Goal: Task Accomplishment & Management: Manage account settings

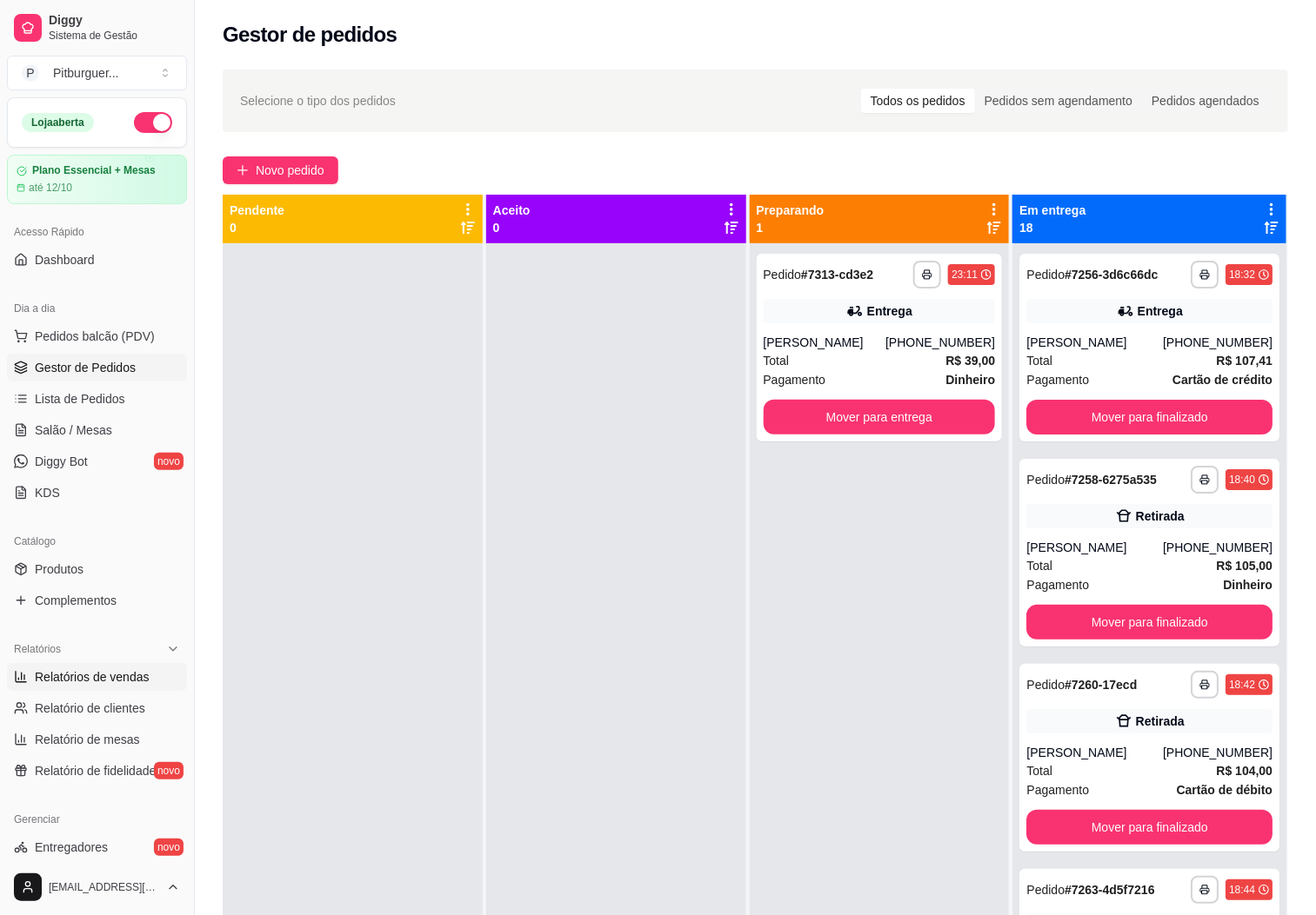
click at [124, 683] on span "Relatórios de vendas" at bounding box center [92, 678] width 115 height 17
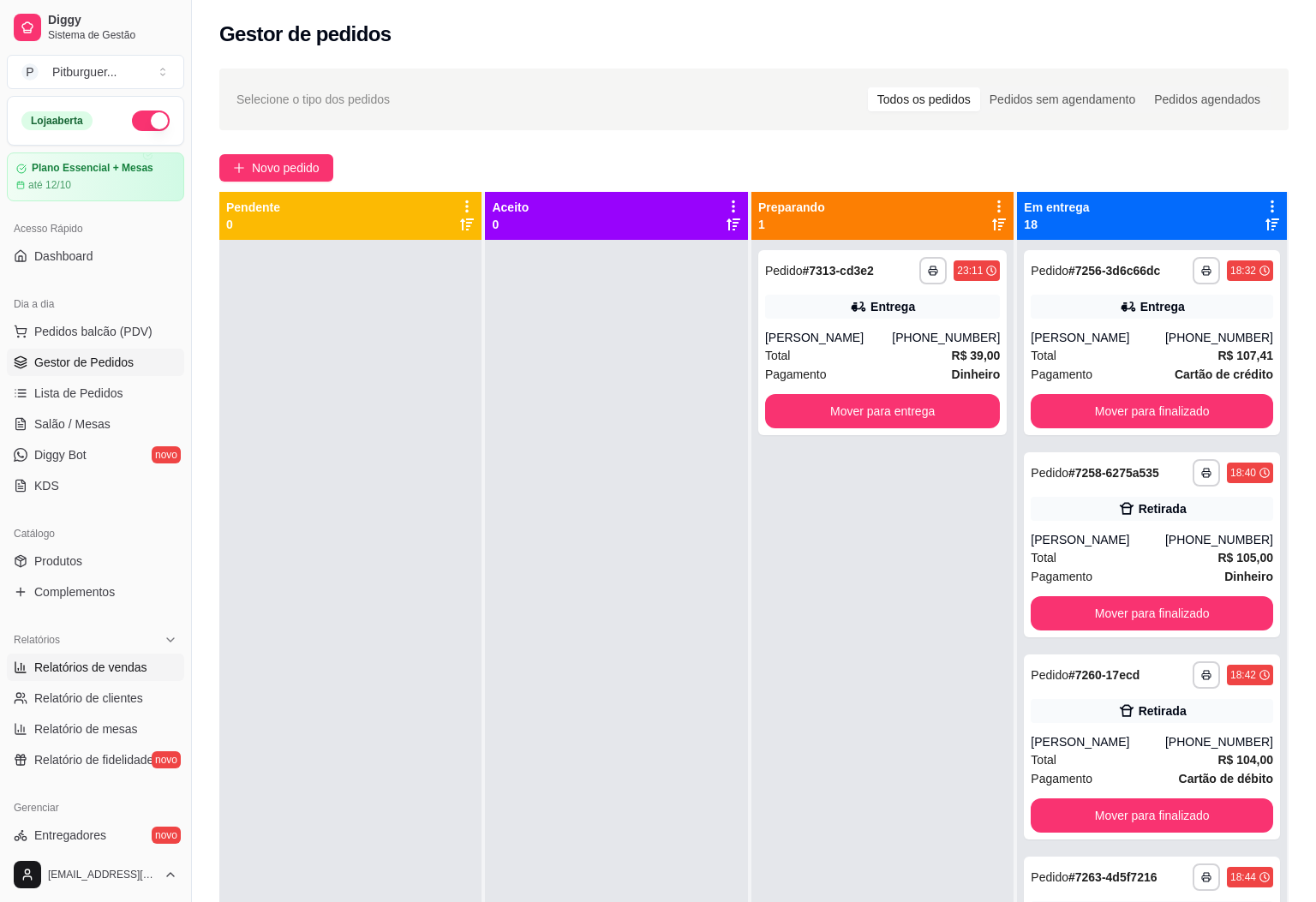
select select "ALL"
select select "0"
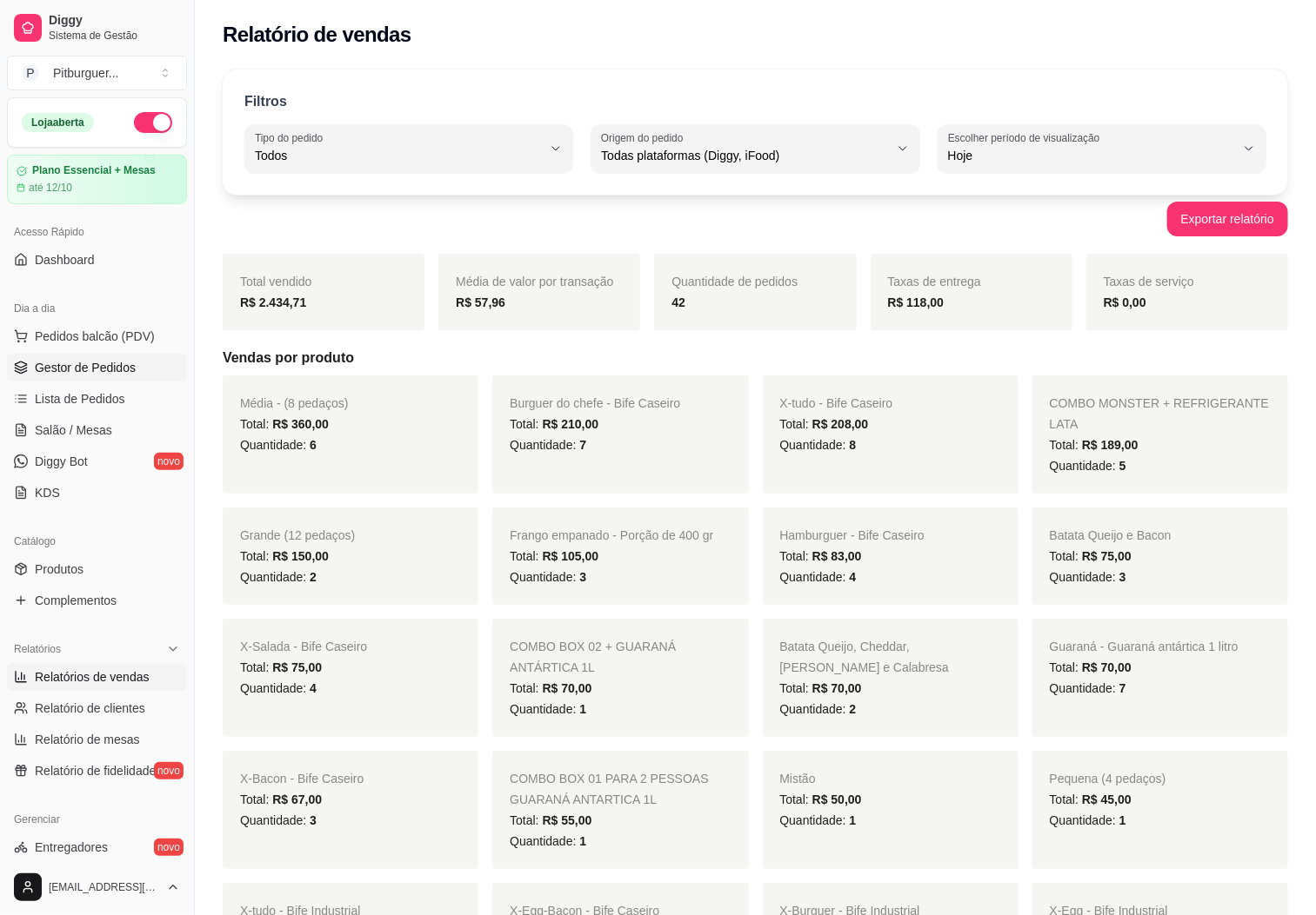
click at [89, 369] on span "Gestor de Pedidos" at bounding box center [85, 368] width 100 height 17
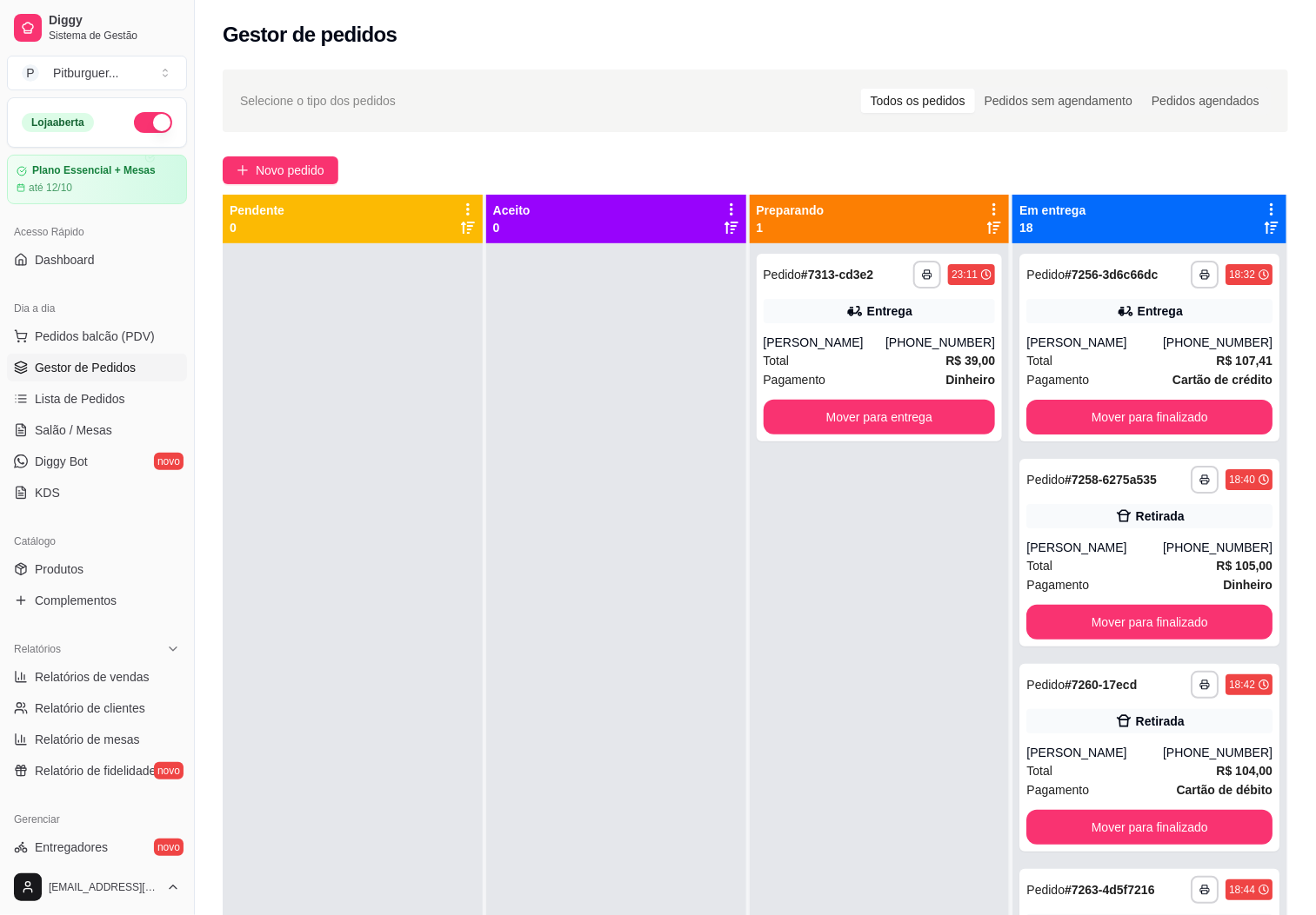
click at [852, 668] on div "**********" at bounding box center [879, 701] width 260 height 915
click at [852, 402] on button "Mover para entrega" at bounding box center [879, 417] width 225 height 34
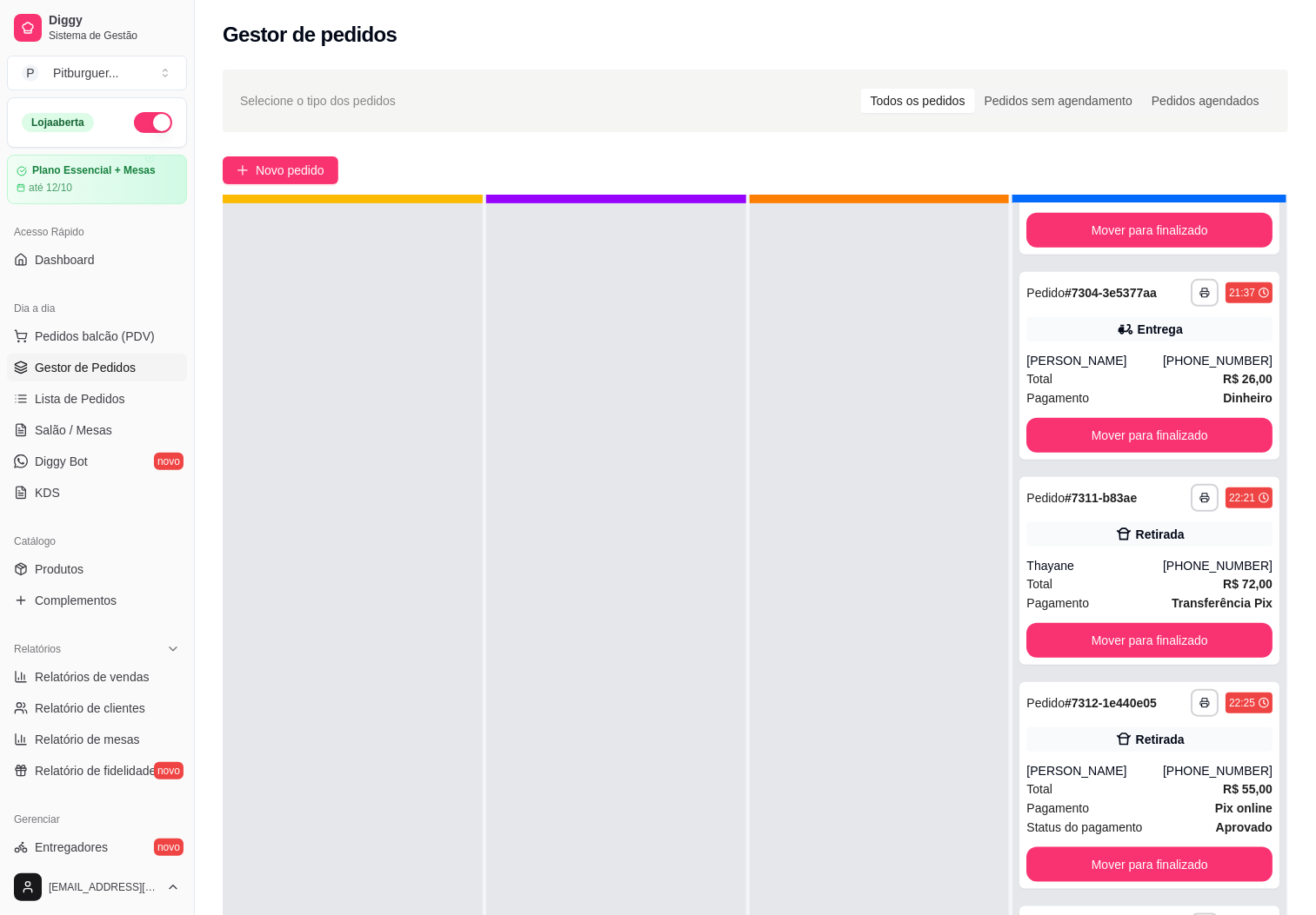
scroll to position [48, 0]
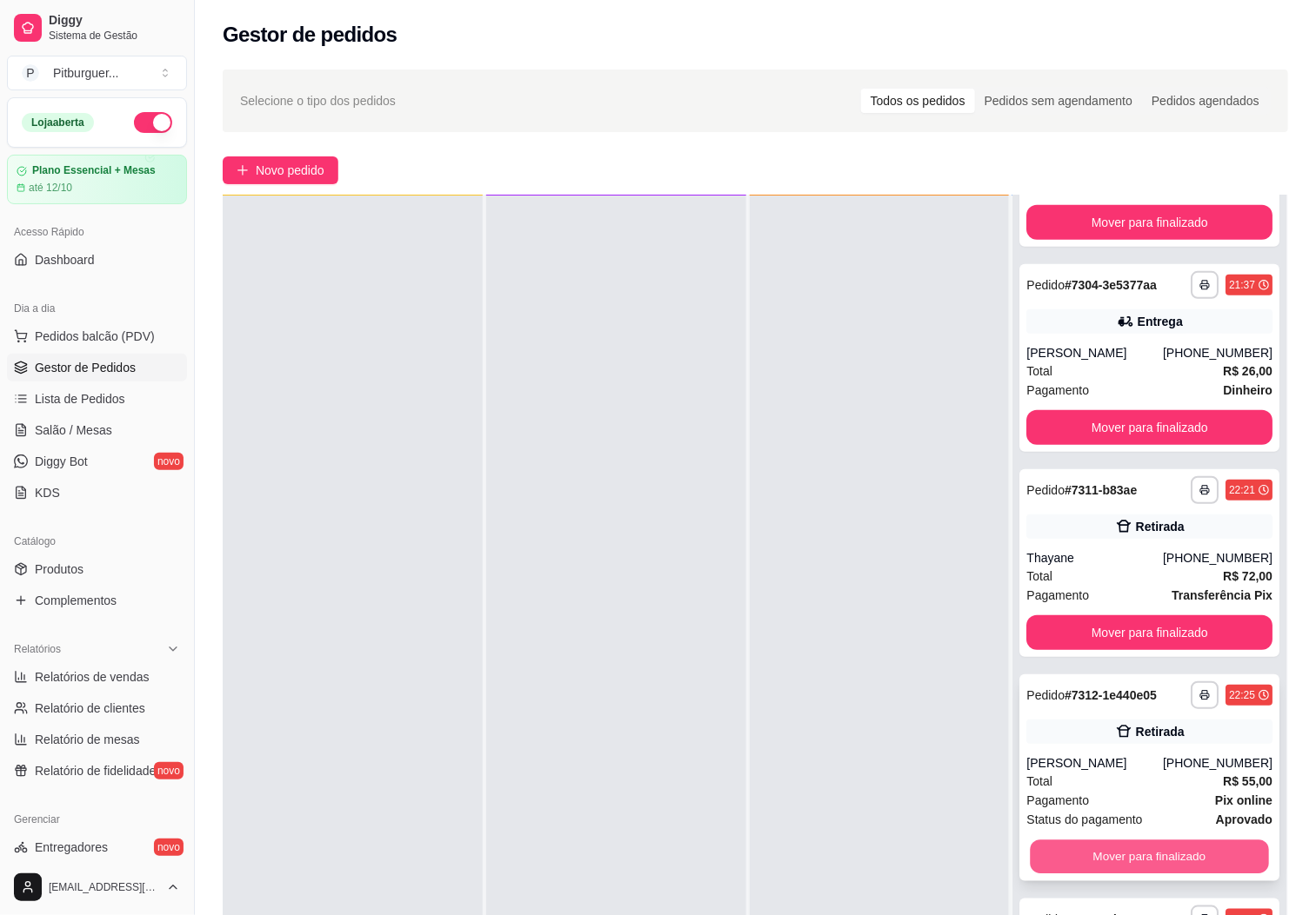
click at [1108, 847] on button "Mover para finalizado" at bounding box center [1149, 857] width 238 height 34
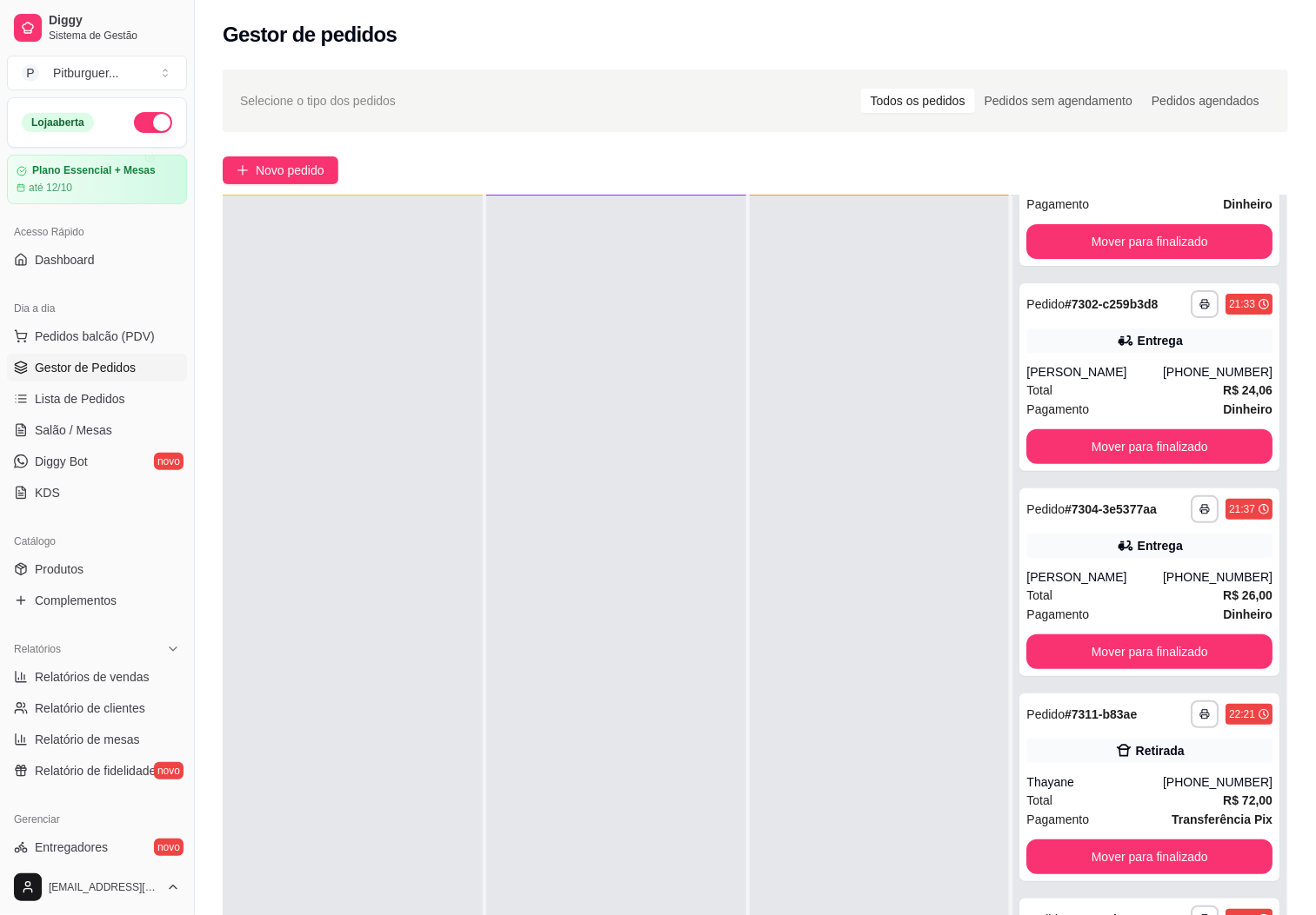
scroll to position [266, 0]
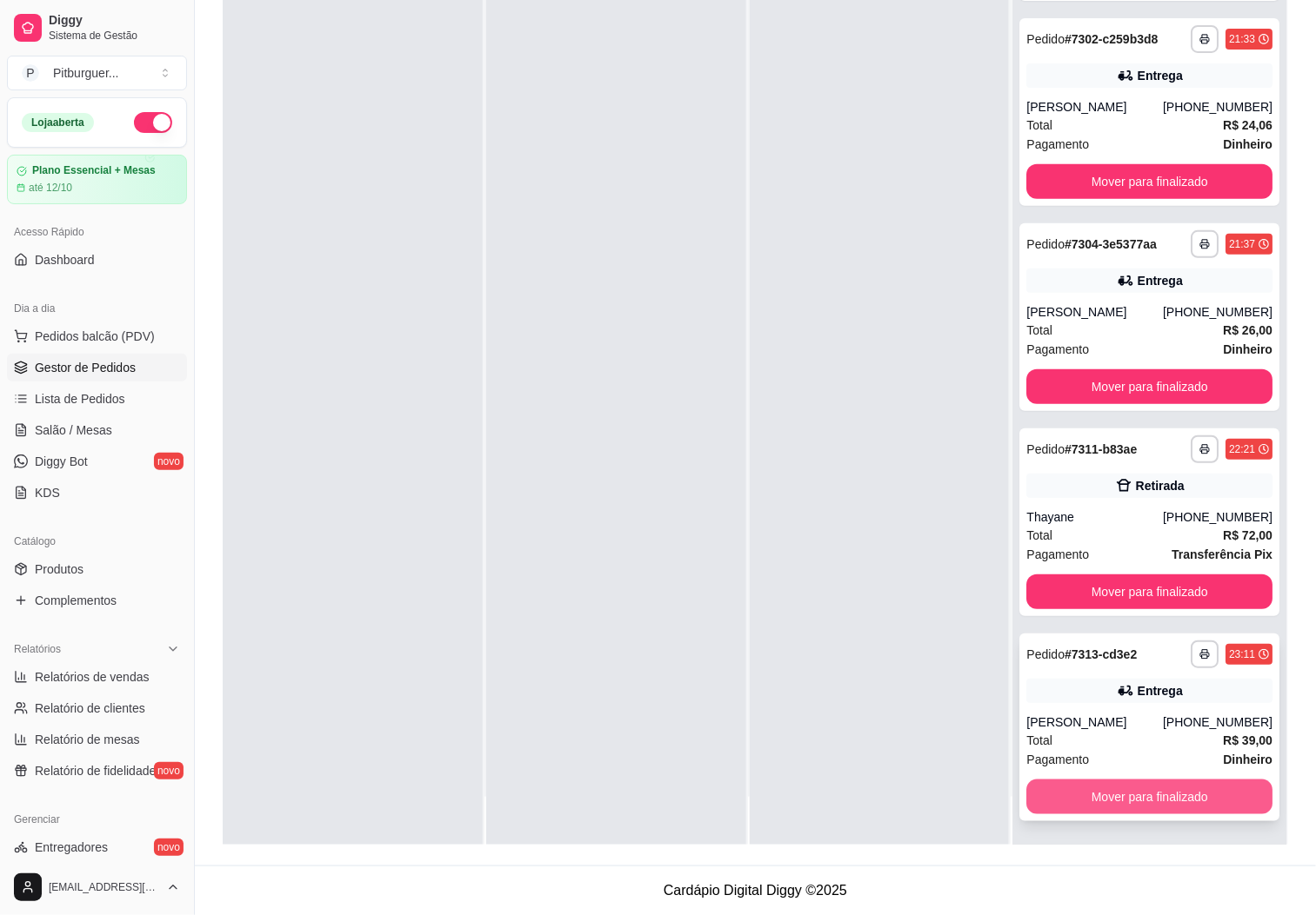
click at [1208, 793] on button "Mover para finalizado" at bounding box center [1149, 797] width 246 height 35
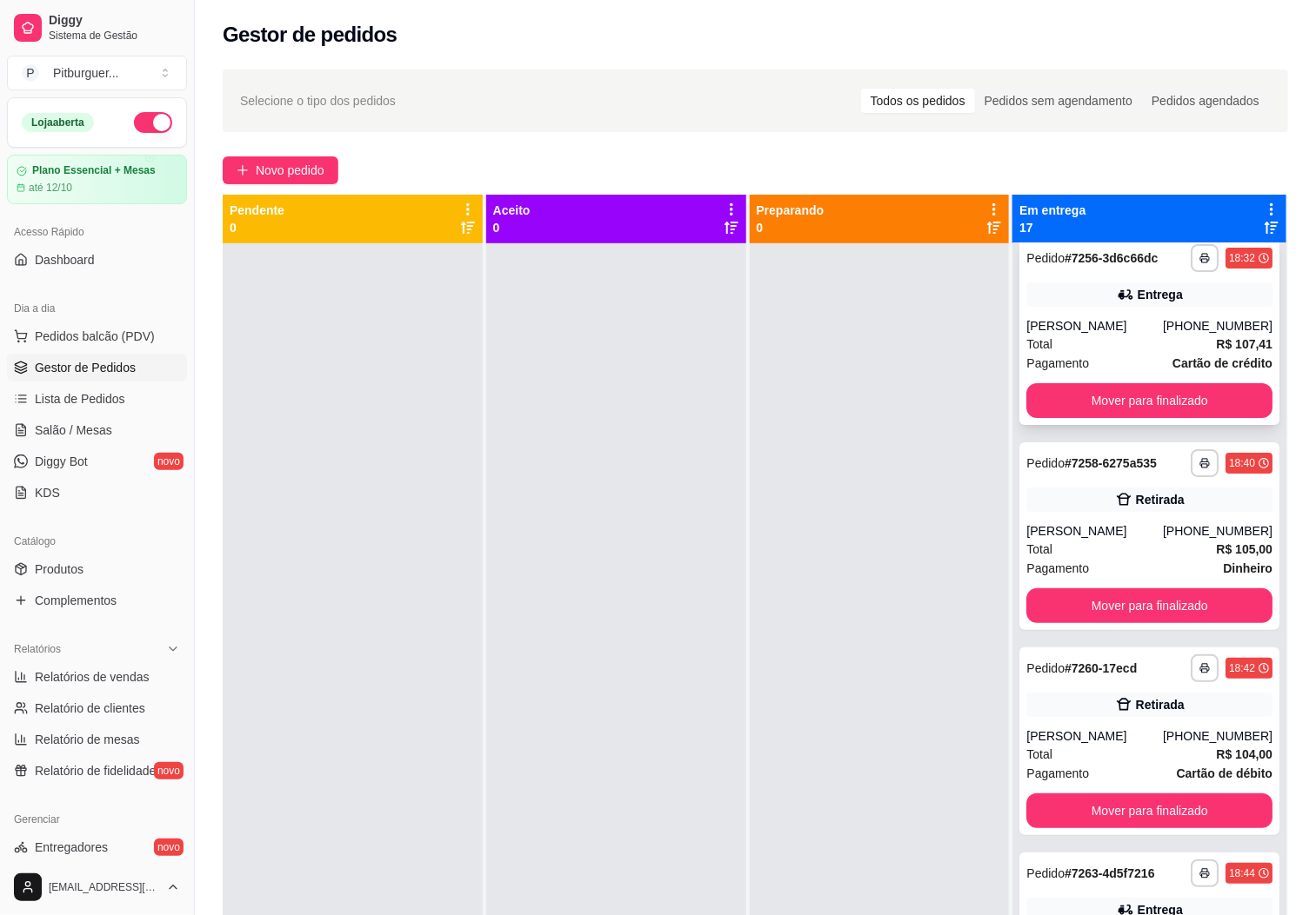
scroll to position [0, 0]
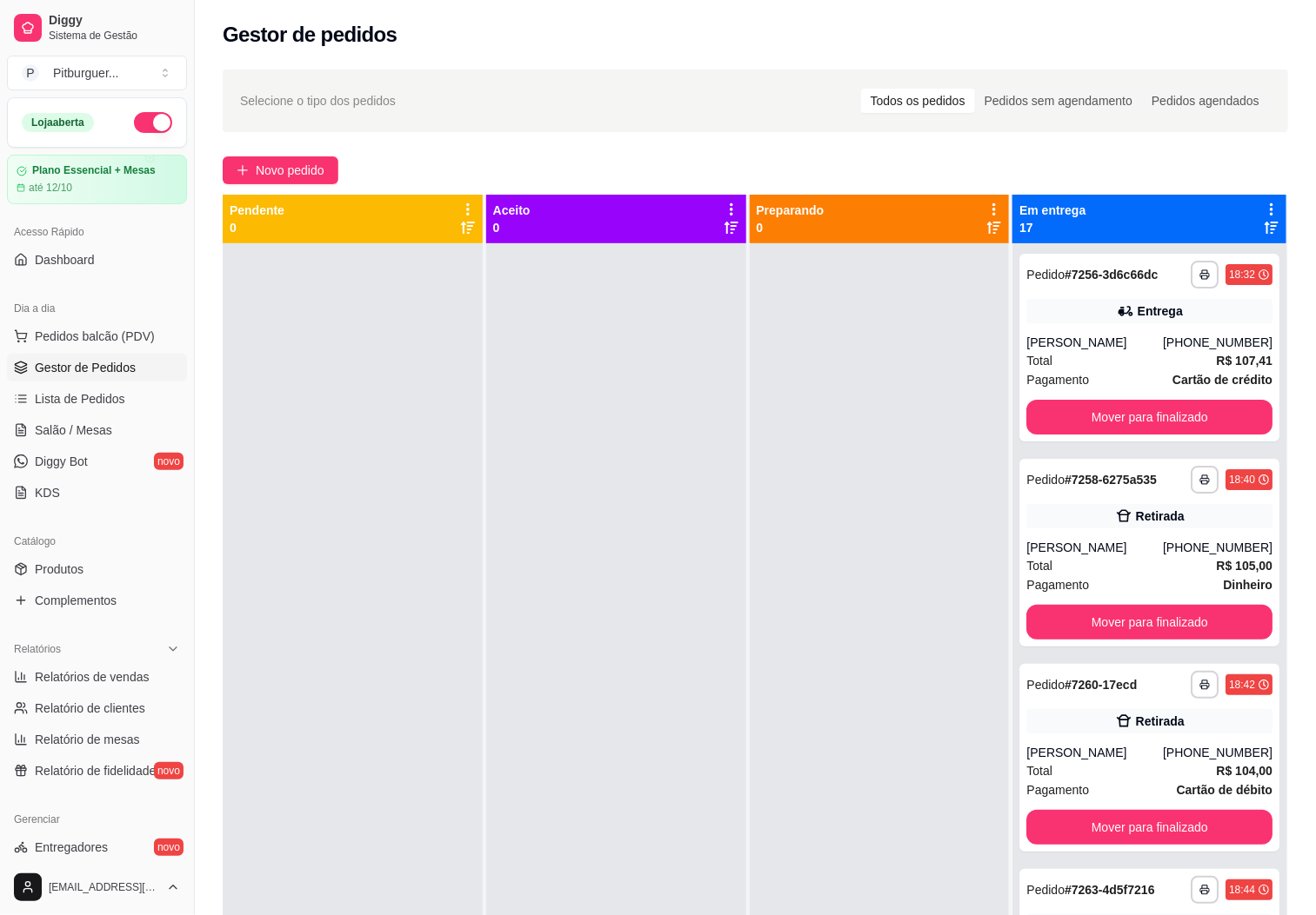
click at [852, 516] on div at bounding box center [879, 701] width 260 height 915
click at [1116, 431] on button "Mover para finalizado" at bounding box center [1149, 417] width 246 height 35
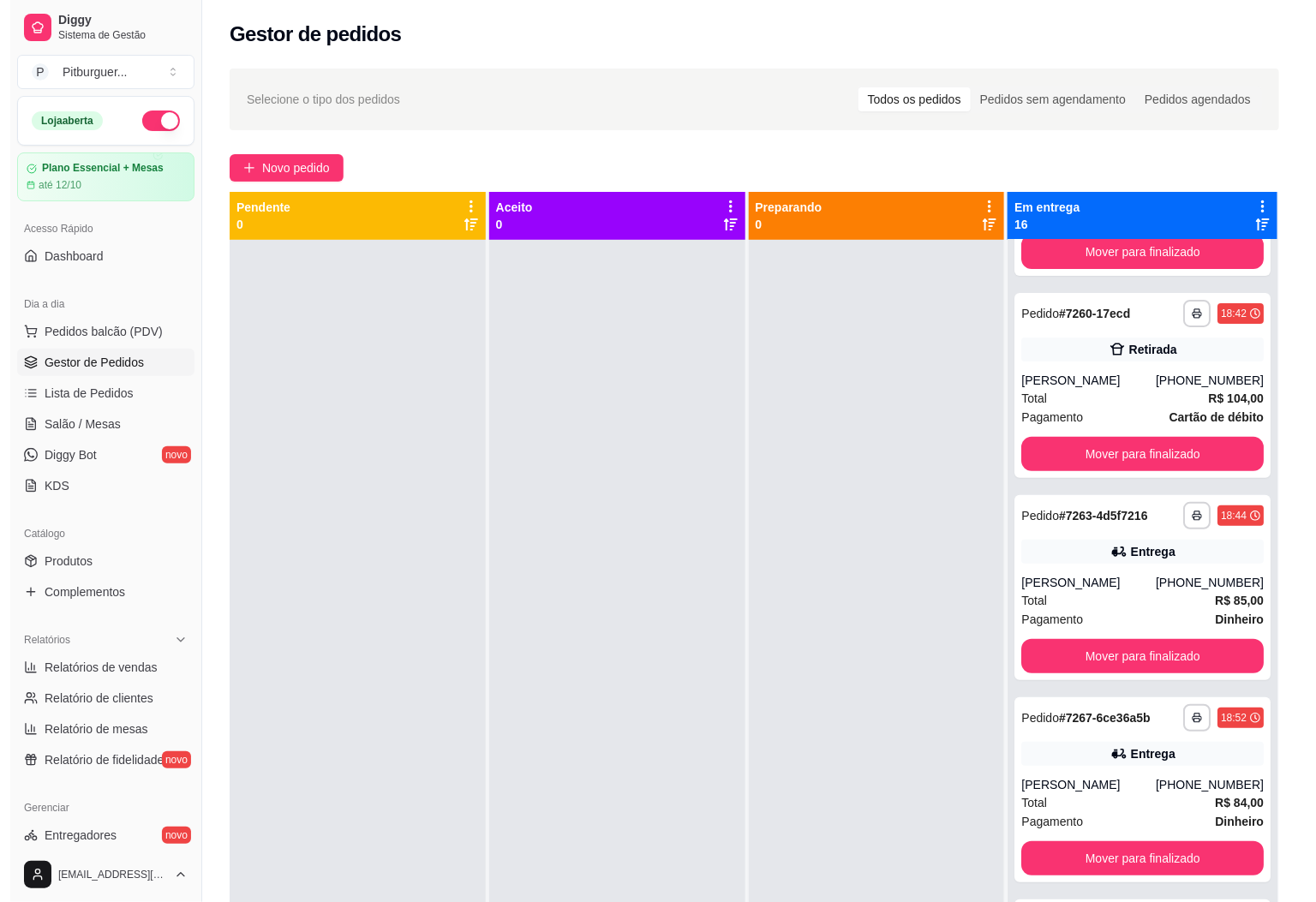
scroll to position [186, 0]
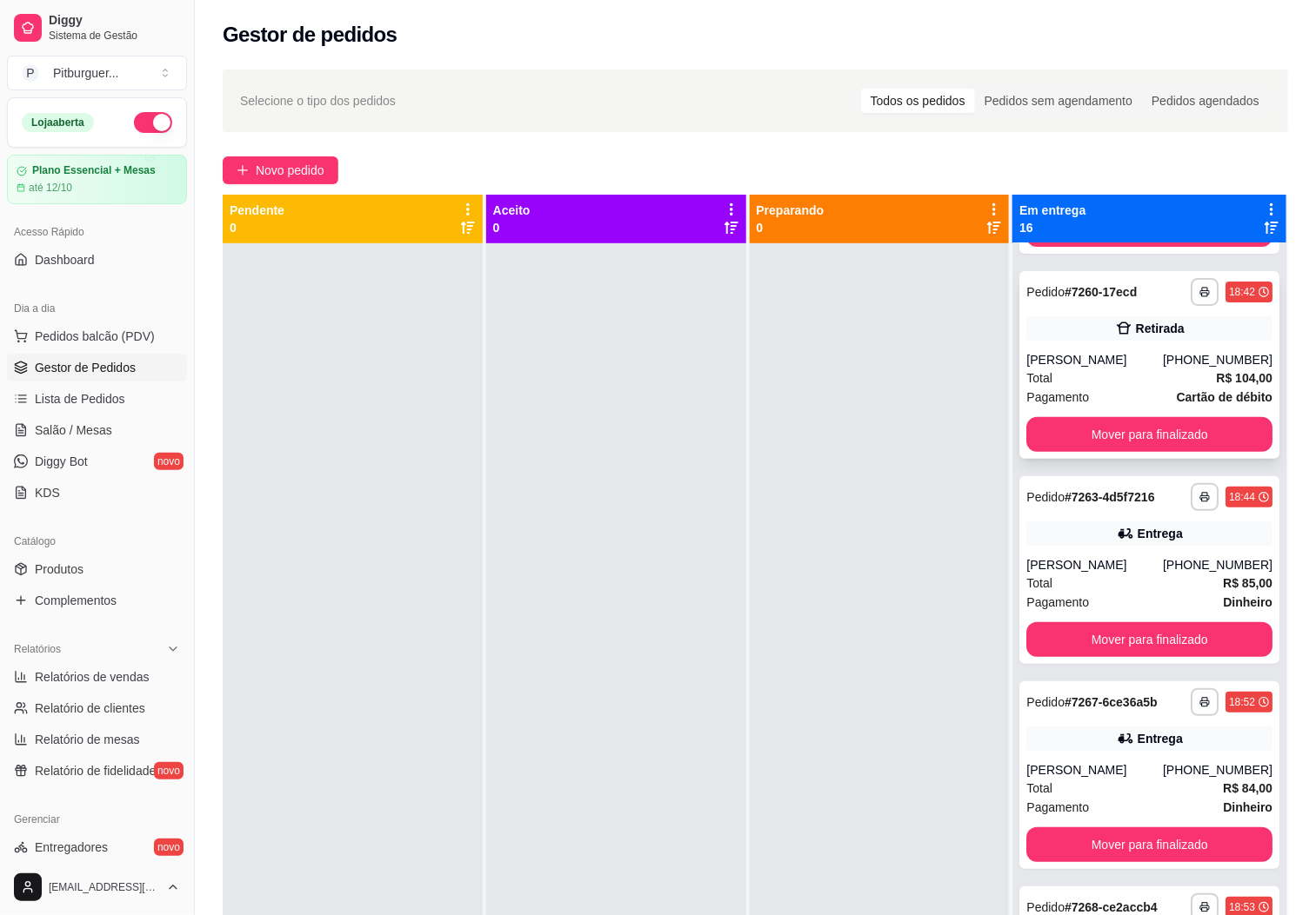
click at [1145, 388] on div "Total R$ 104,00" at bounding box center [1149, 378] width 246 height 19
click at [1105, 452] on button "Mover para finalizado" at bounding box center [1149, 434] width 246 height 35
click at [1117, 573] on div "[PERSON_NAME]" at bounding box center [1094, 565] width 136 height 17
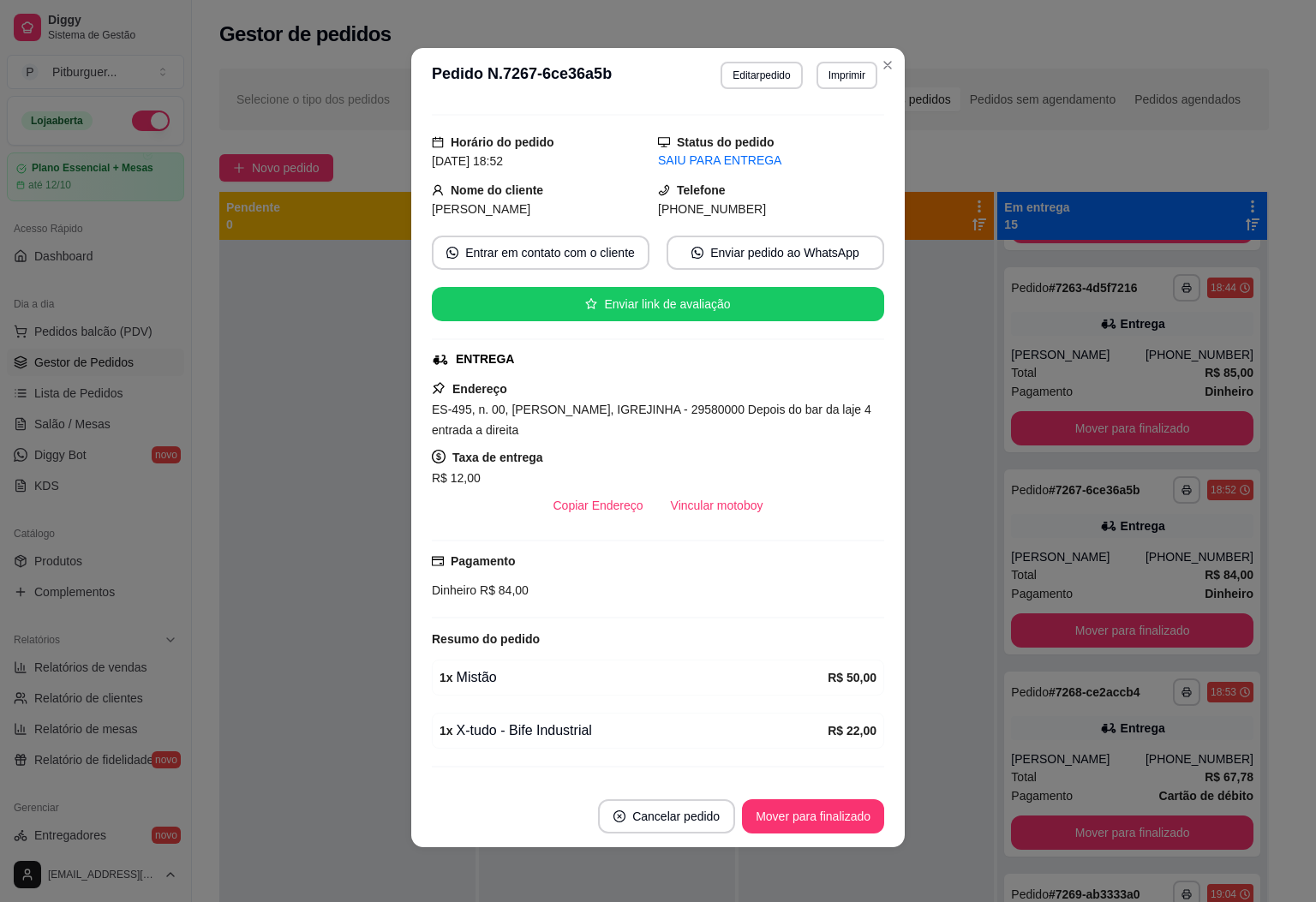
scroll to position [0, 0]
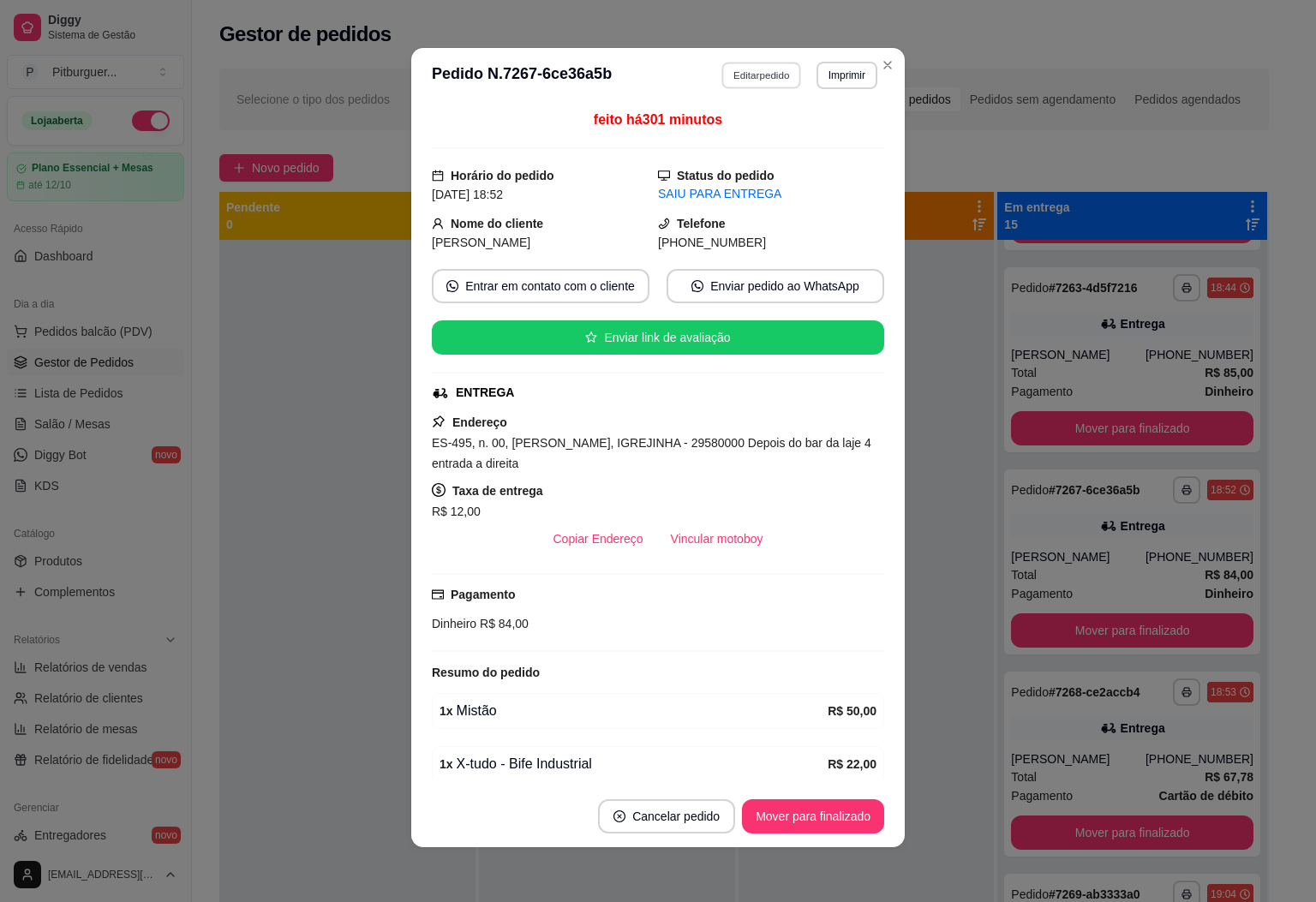
click at [746, 82] on button "Editar pedido" at bounding box center [762, 75] width 80 height 27
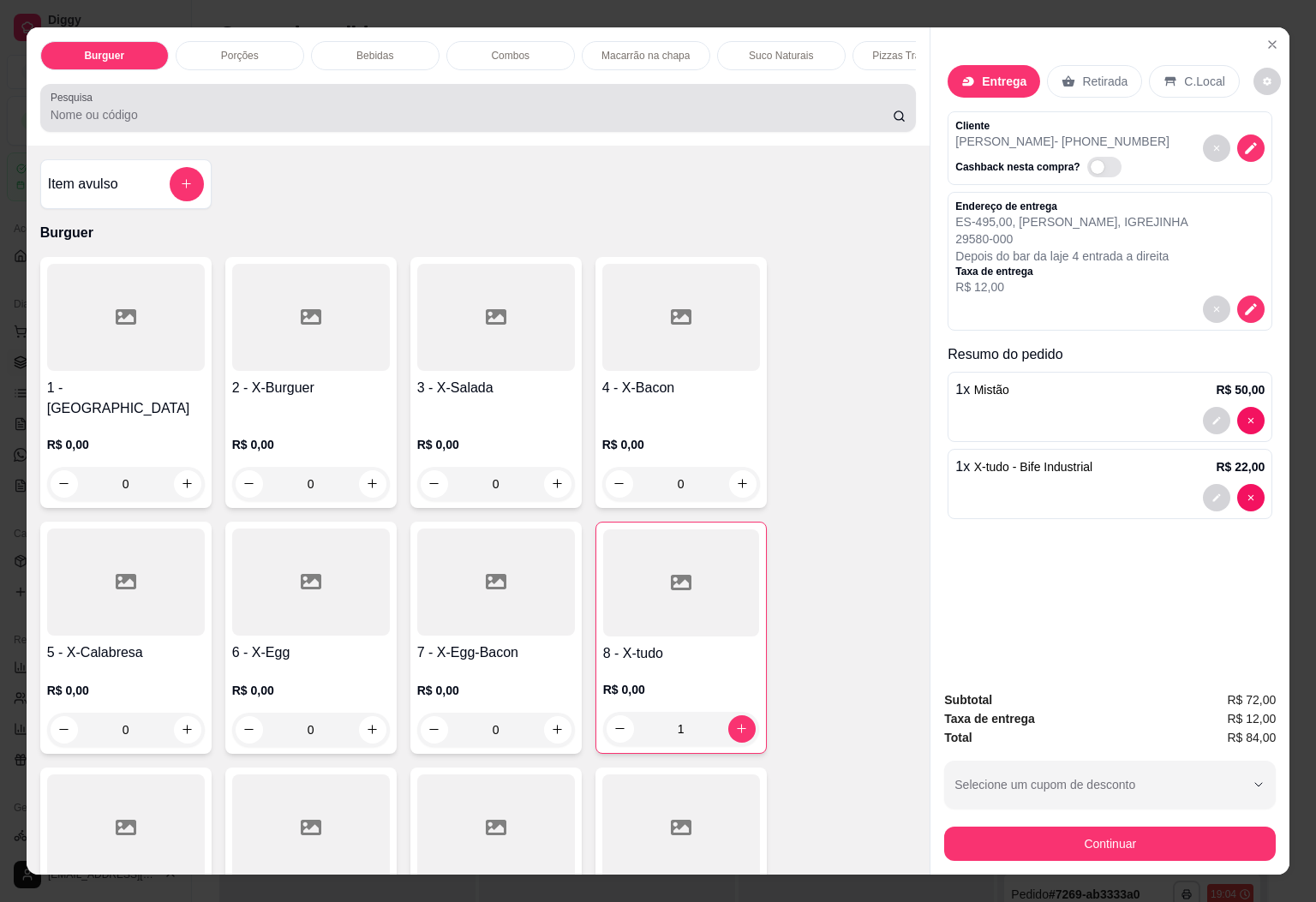
click at [663, 132] on div "Pesquisa" at bounding box center [478, 108] width 876 height 48
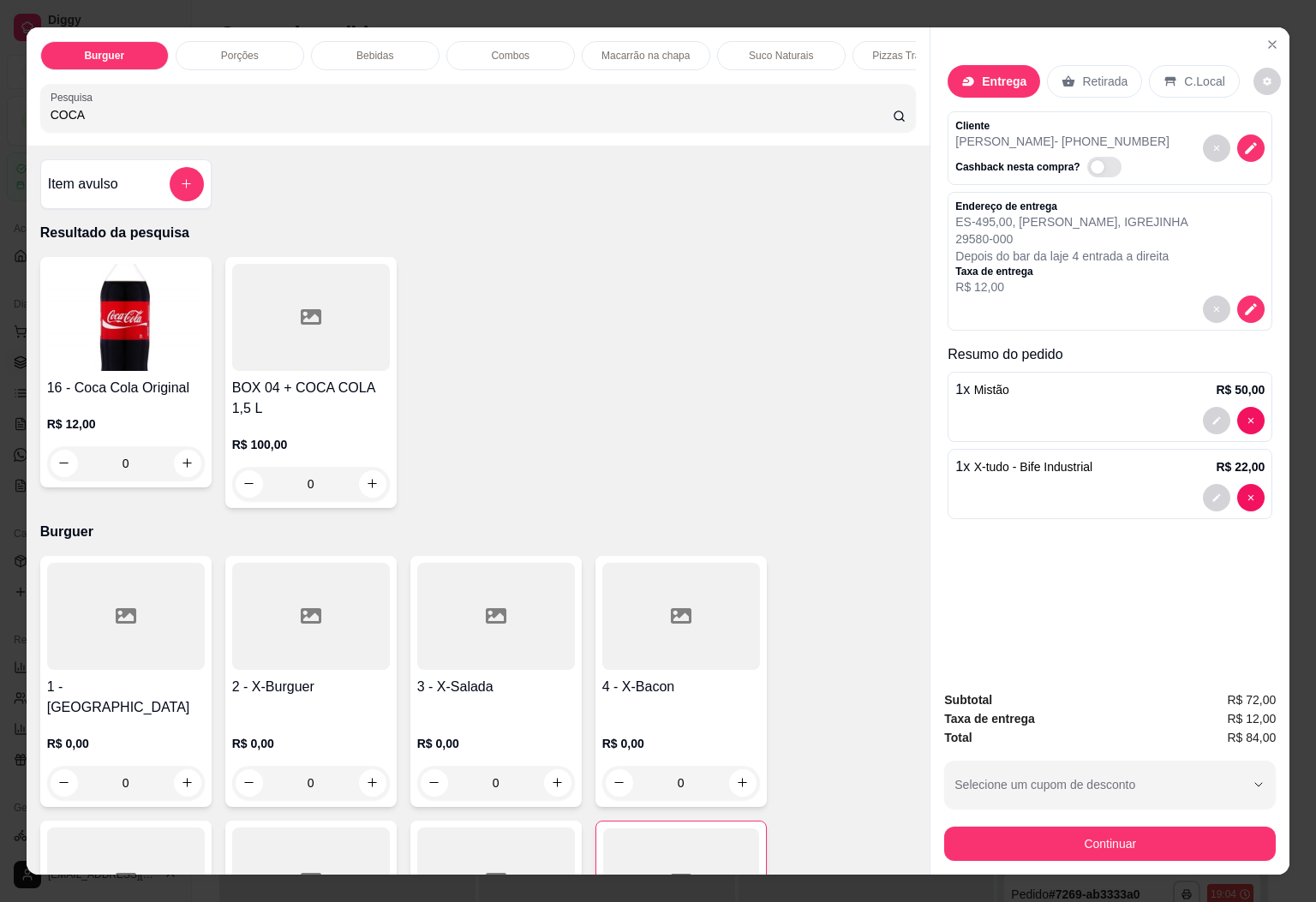
type input "COCA"
click at [95, 394] on h4 "16 - Coca Cola Original" at bounding box center [127, 388] width 158 height 21
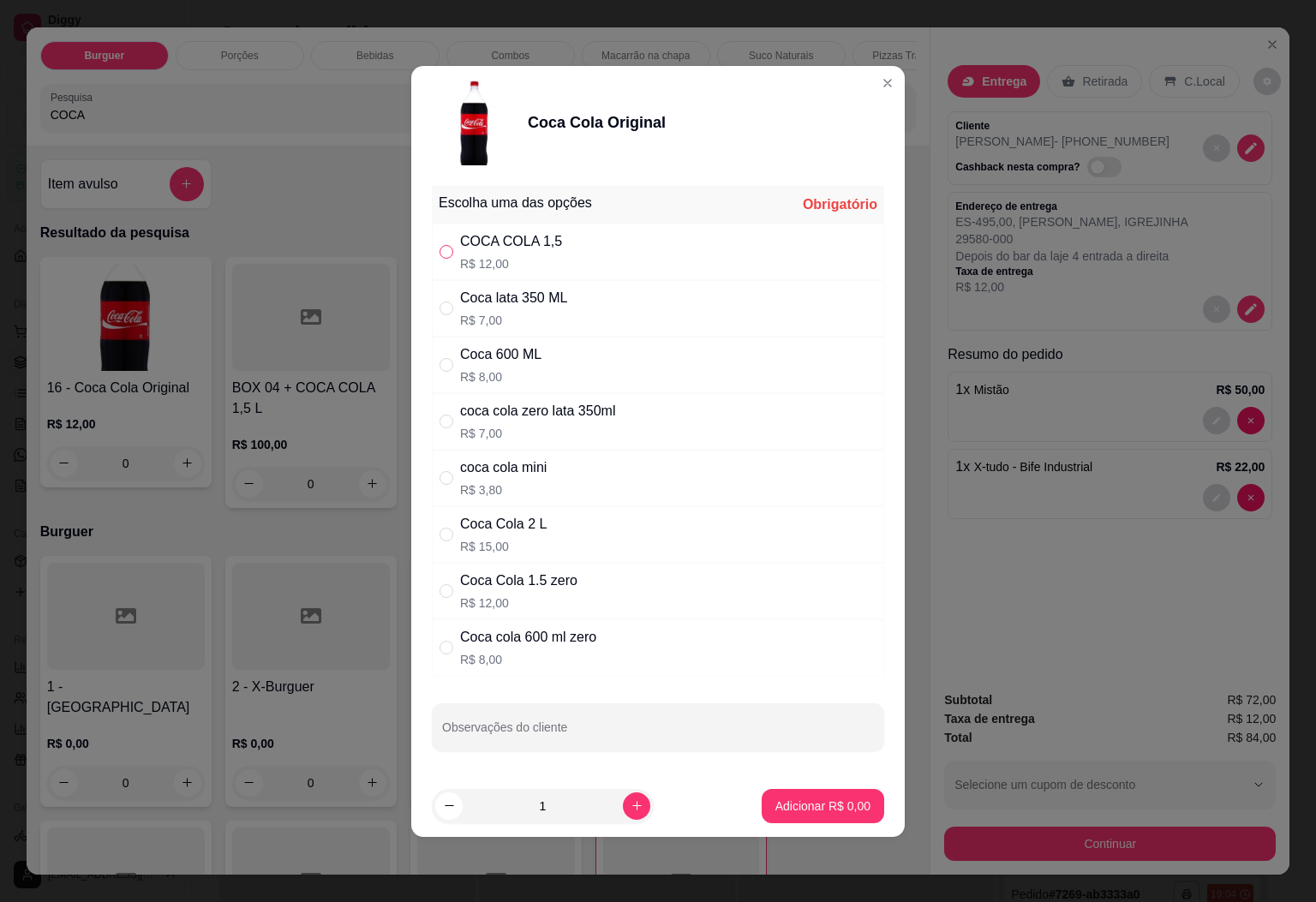
click at [453, 245] on input "" at bounding box center [446, 252] width 13 height 13
radio input "true"
click at [854, 820] on button "Adicionar R$ 12,00" at bounding box center [819, 806] width 129 height 34
type input "1"
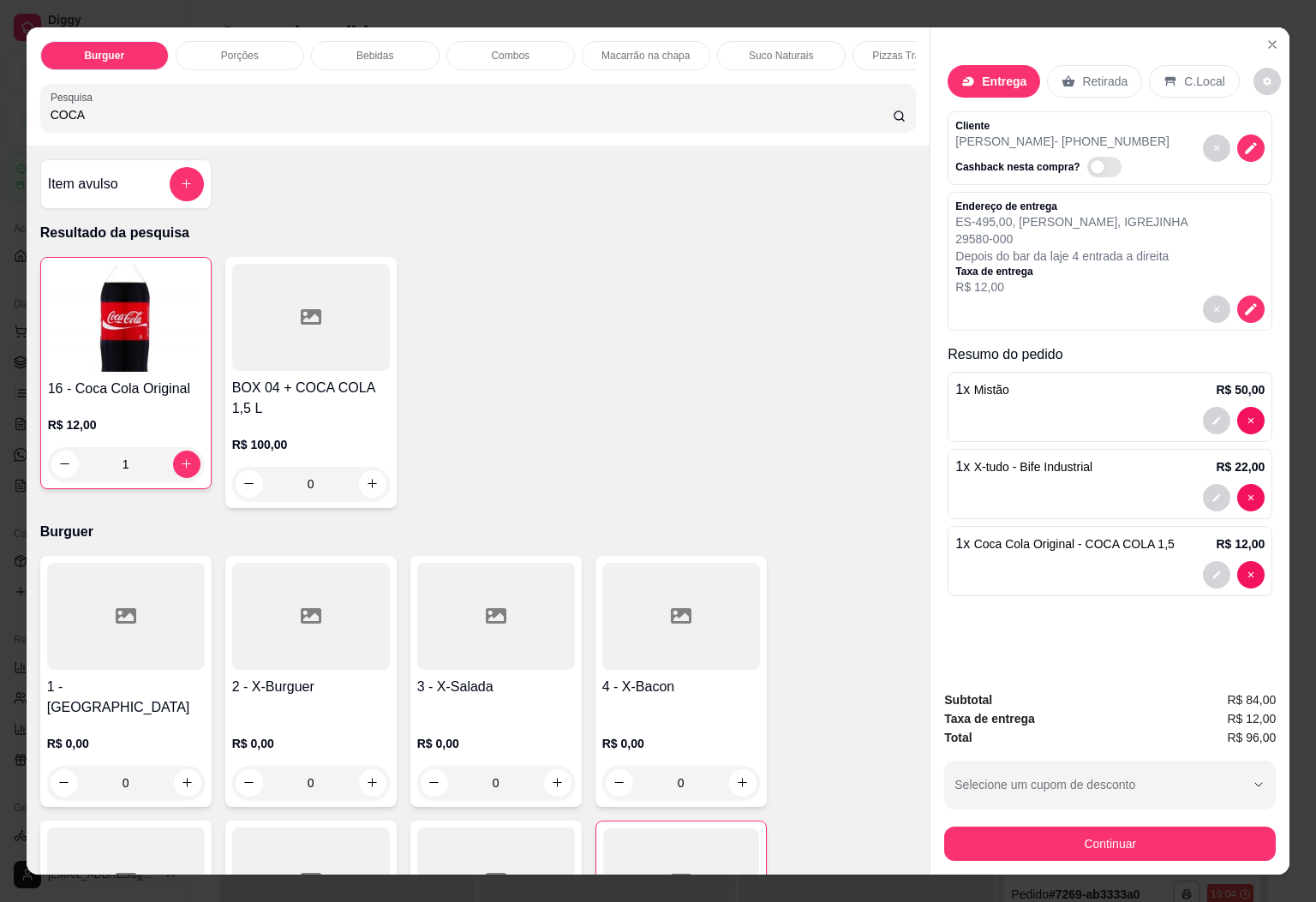
click at [1074, 643] on div "Entrega Retirada C.Local Cliente [PERSON_NAME] - [PHONE_NUMBER] Cashback nesta …" at bounding box center [1110, 353] width 359 height 651
click at [1107, 828] on button "Continuar" at bounding box center [1110, 844] width 332 height 34
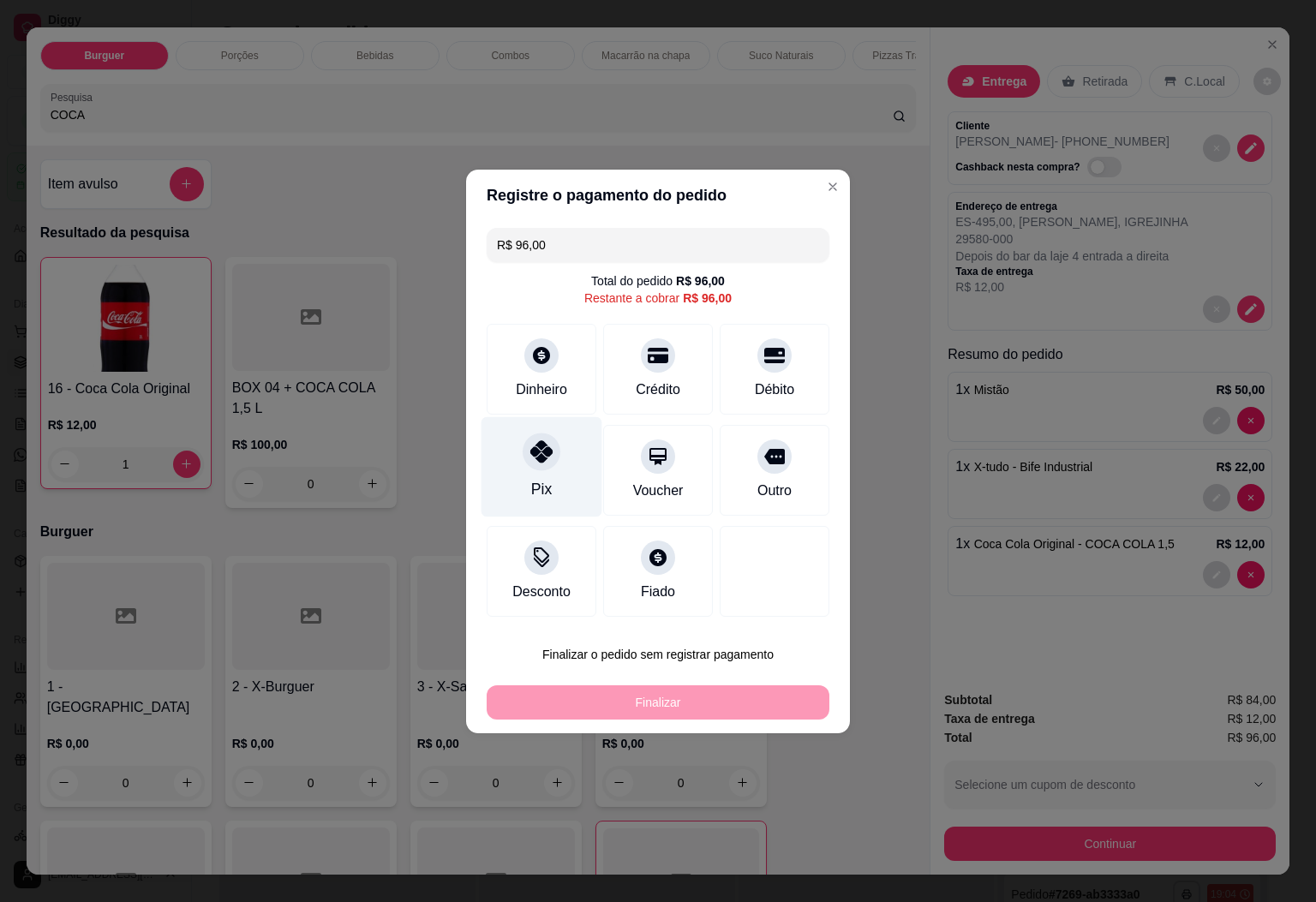
click at [528, 463] on div at bounding box center [541, 452] width 38 height 38
type input "R$ 0,00"
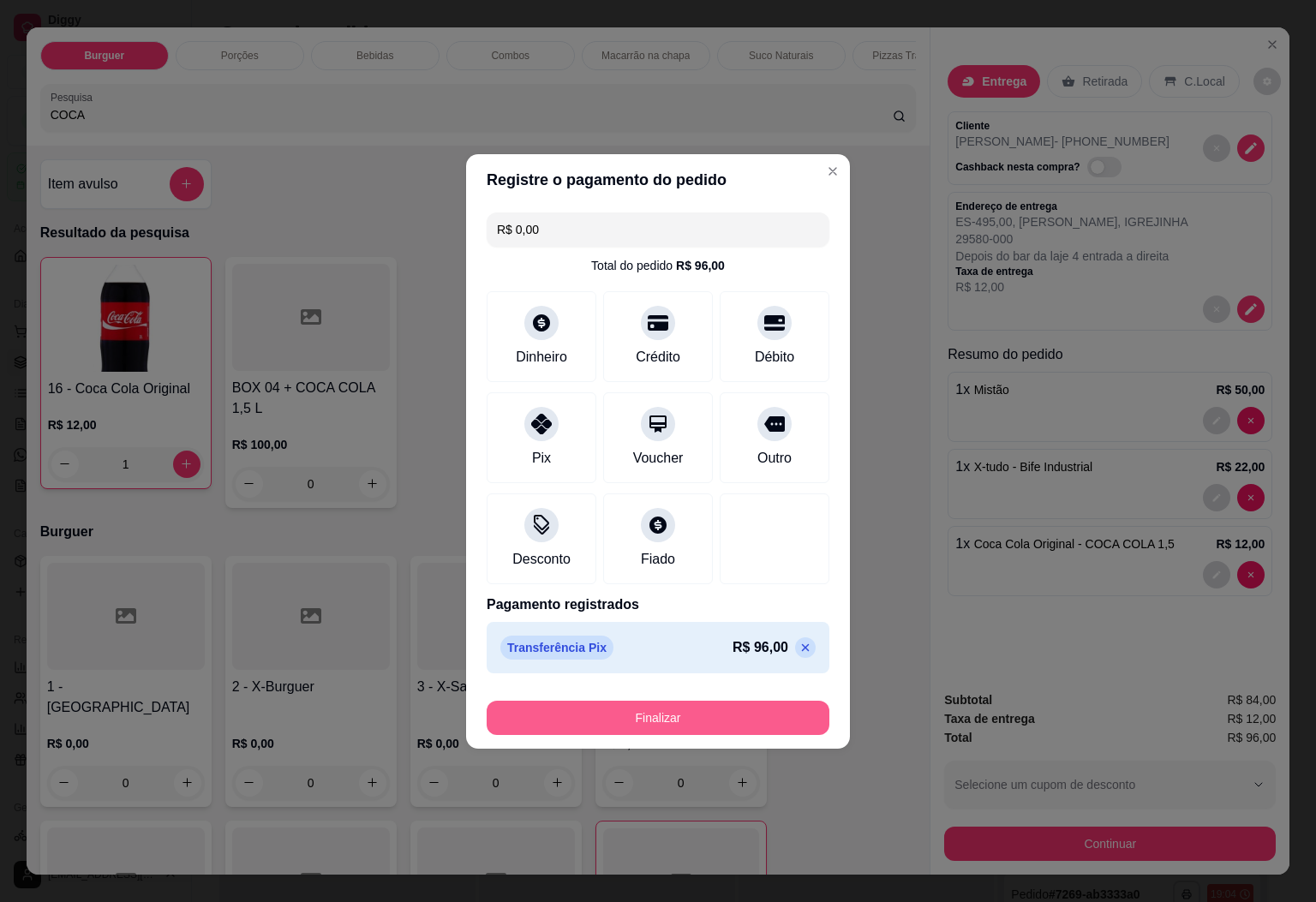
click at [687, 716] on button "Finalizar" at bounding box center [658, 718] width 343 height 34
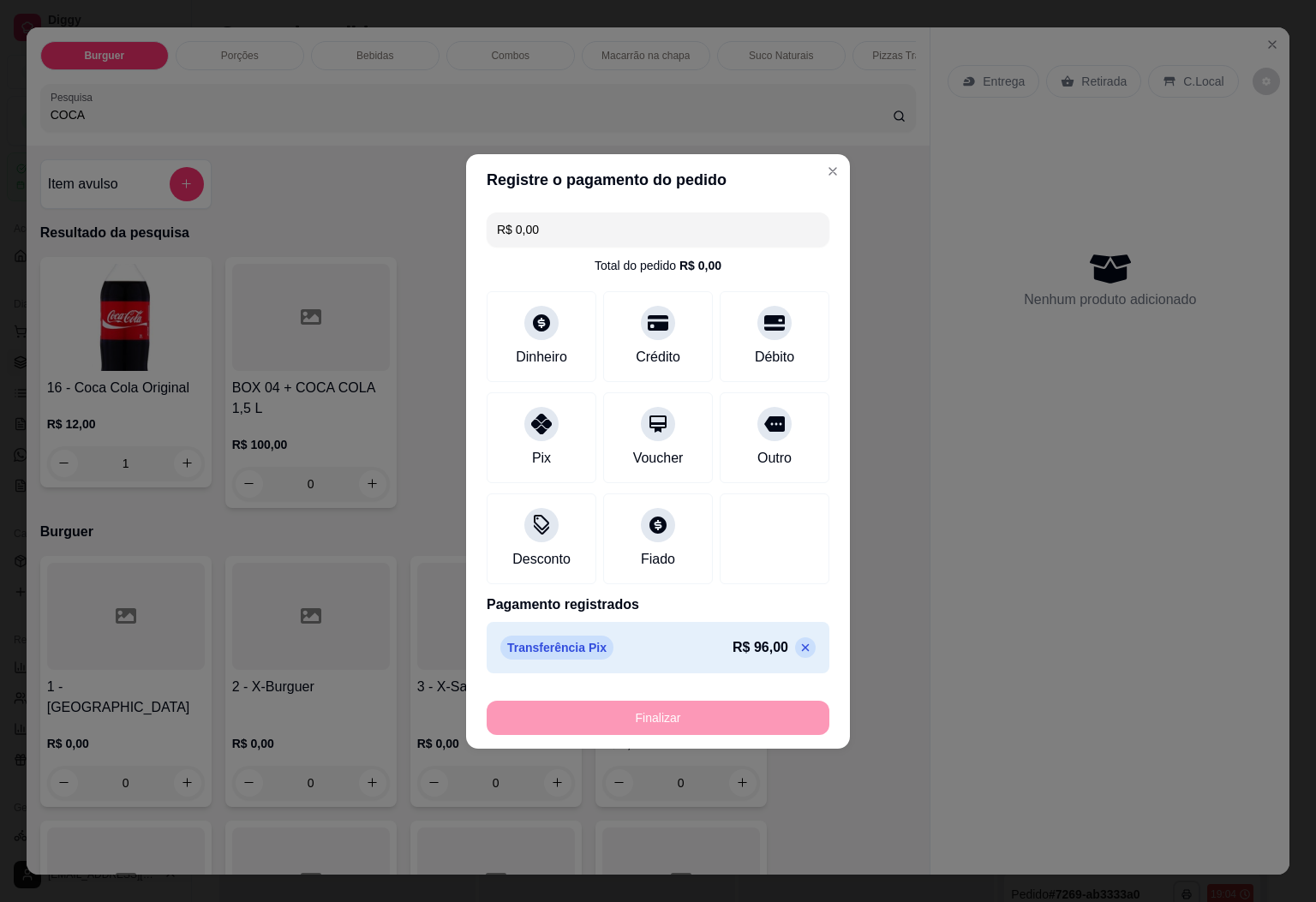
type input "0"
type input "-R$ 96,00"
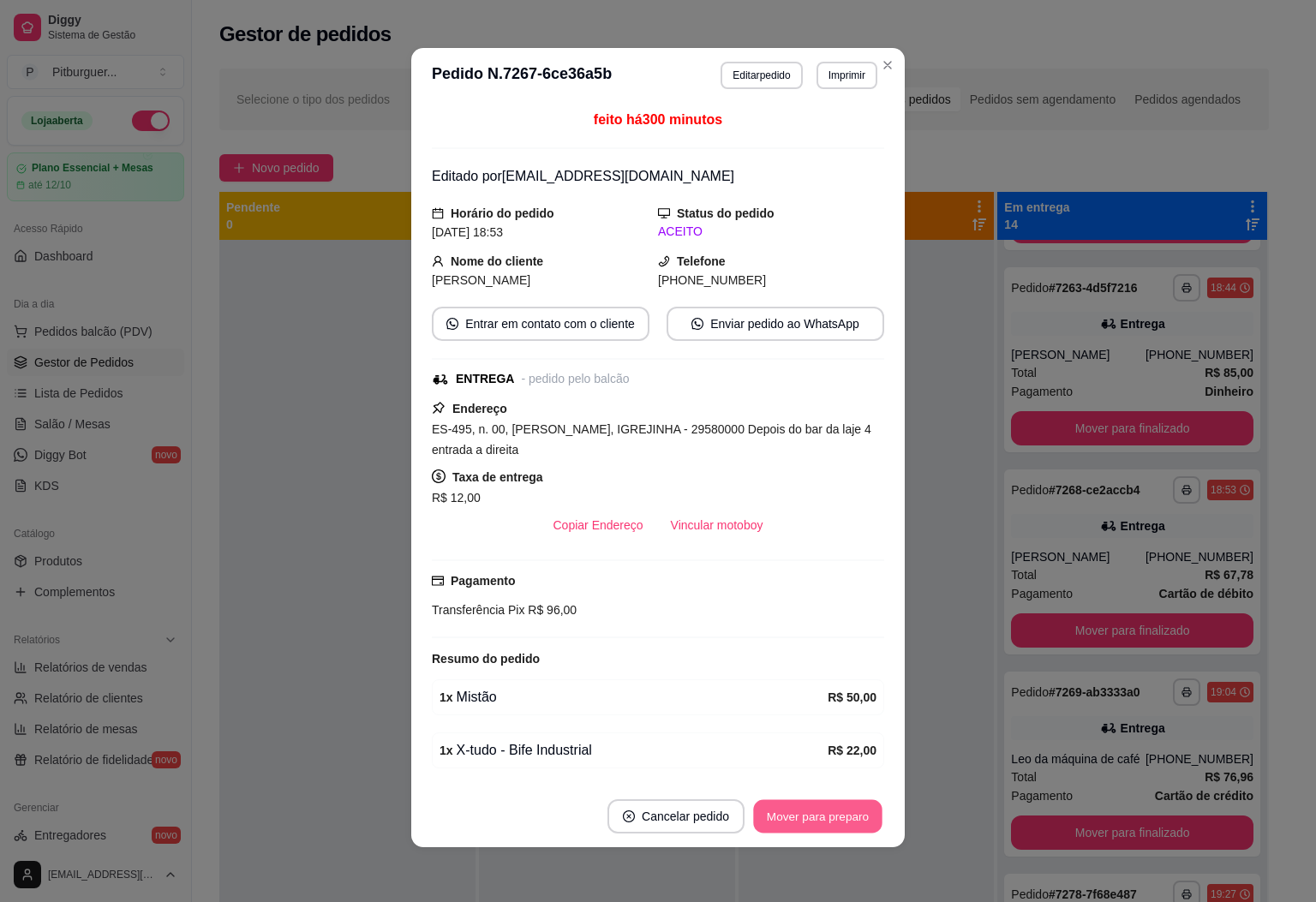
click at [815, 817] on button "Mover para preparo" at bounding box center [817, 816] width 128 height 33
click at [815, 817] on button "Mover para entrega" at bounding box center [818, 816] width 128 height 33
click at [815, 817] on button "Mover para finalizado" at bounding box center [814, 816] width 138 height 33
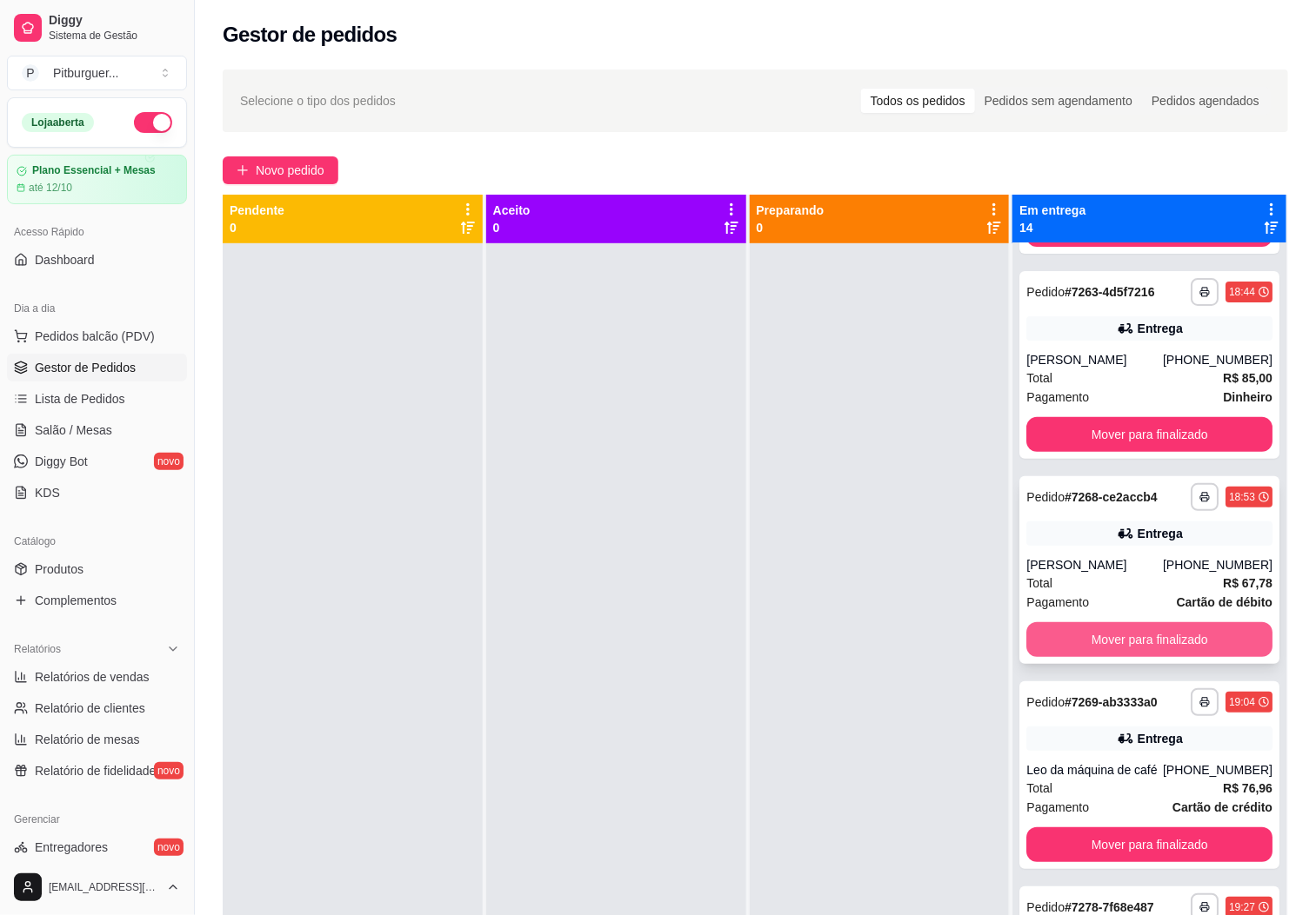
click at [1195, 657] on button "Mover para finalizado" at bounding box center [1149, 640] width 246 height 35
click at [1197, 657] on button "Mover para finalizado" at bounding box center [1149, 640] width 246 height 35
click at [1203, 652] on button "Mover para finalizado" at bounding box center [1149, 640] width 246 height 35
click at [1179, 657] on button "Mover para finalizado" at bounding box center [1149, 640] width 238 height 34
click at [1185, 657] on button "Mover para finalizado" at bounding box center [1149, 640] width 246 height 35
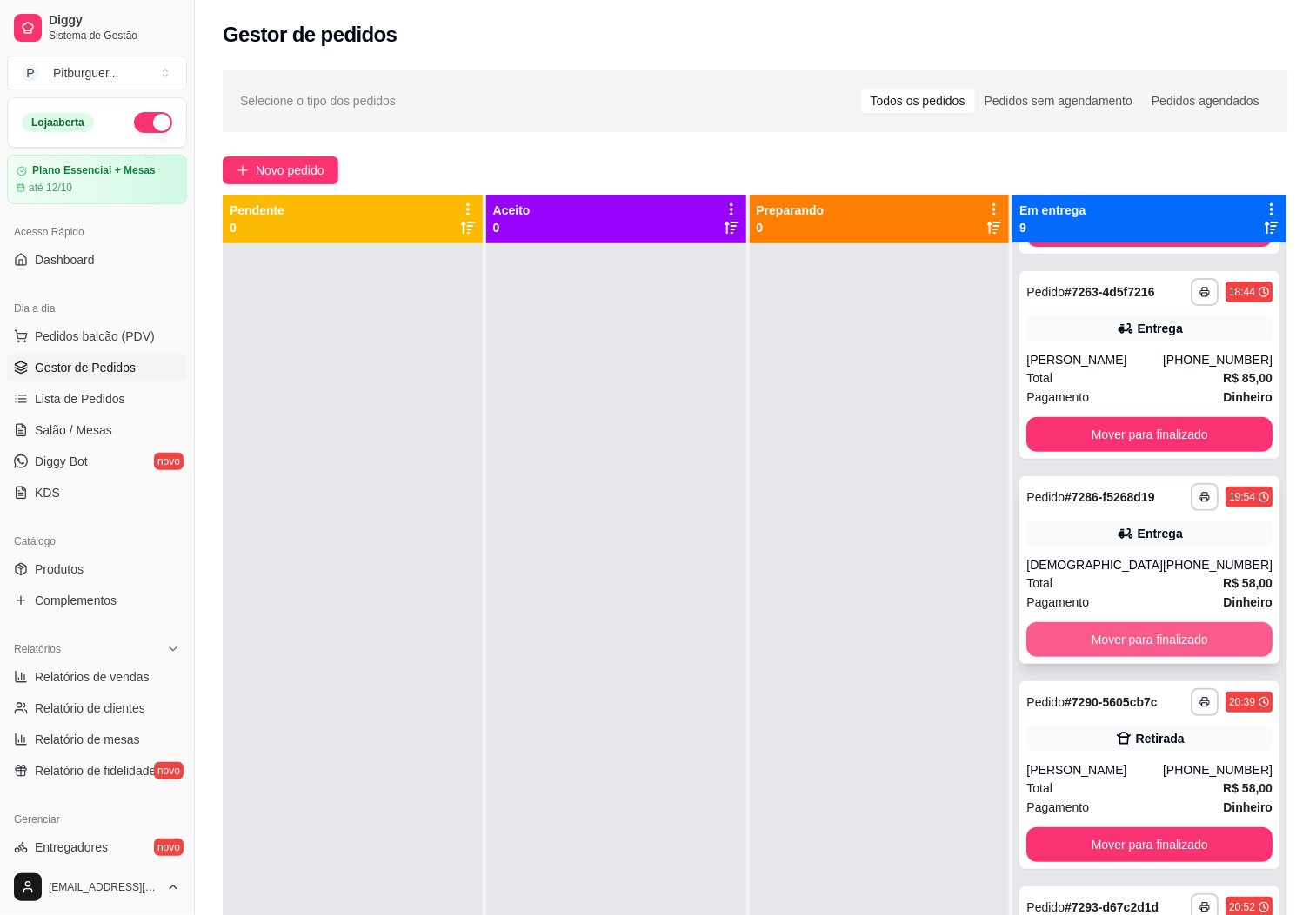
click at [1186, 650] on button "Mover para finalizado" at bounding box center [1149, 640] width 246 height 35
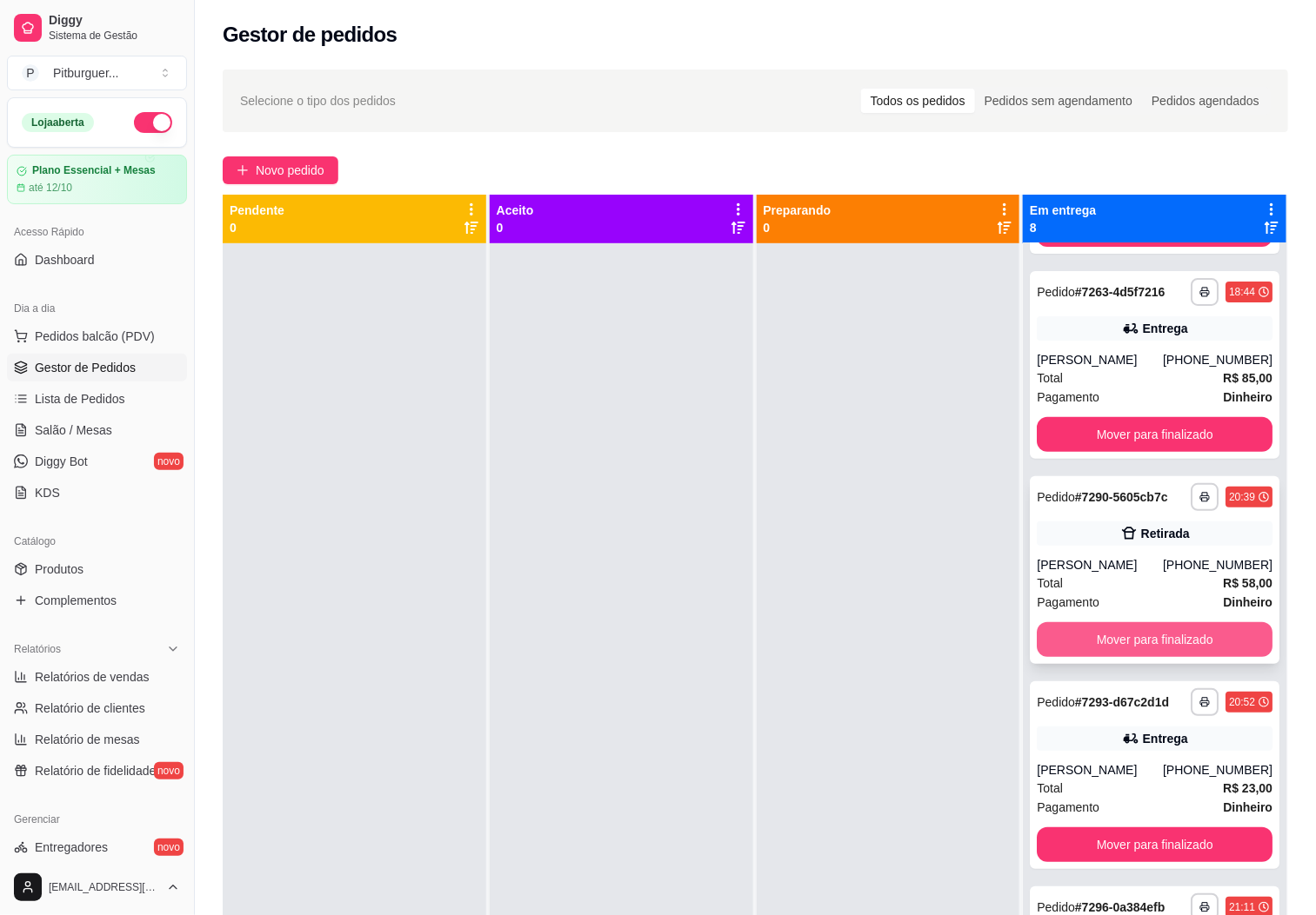
click at [1188, 657] on button "Mover para finalizado" at bounding box center [1155, 640] width 236 height 35
click at [1198, 657] on button "Mover para finalizado" at bounding box center [1155, 640] width 236 height 35
click at [1098, 573] on div "[PERSON_NAME]" at bounding box center [1100, 565] width 126 height 17
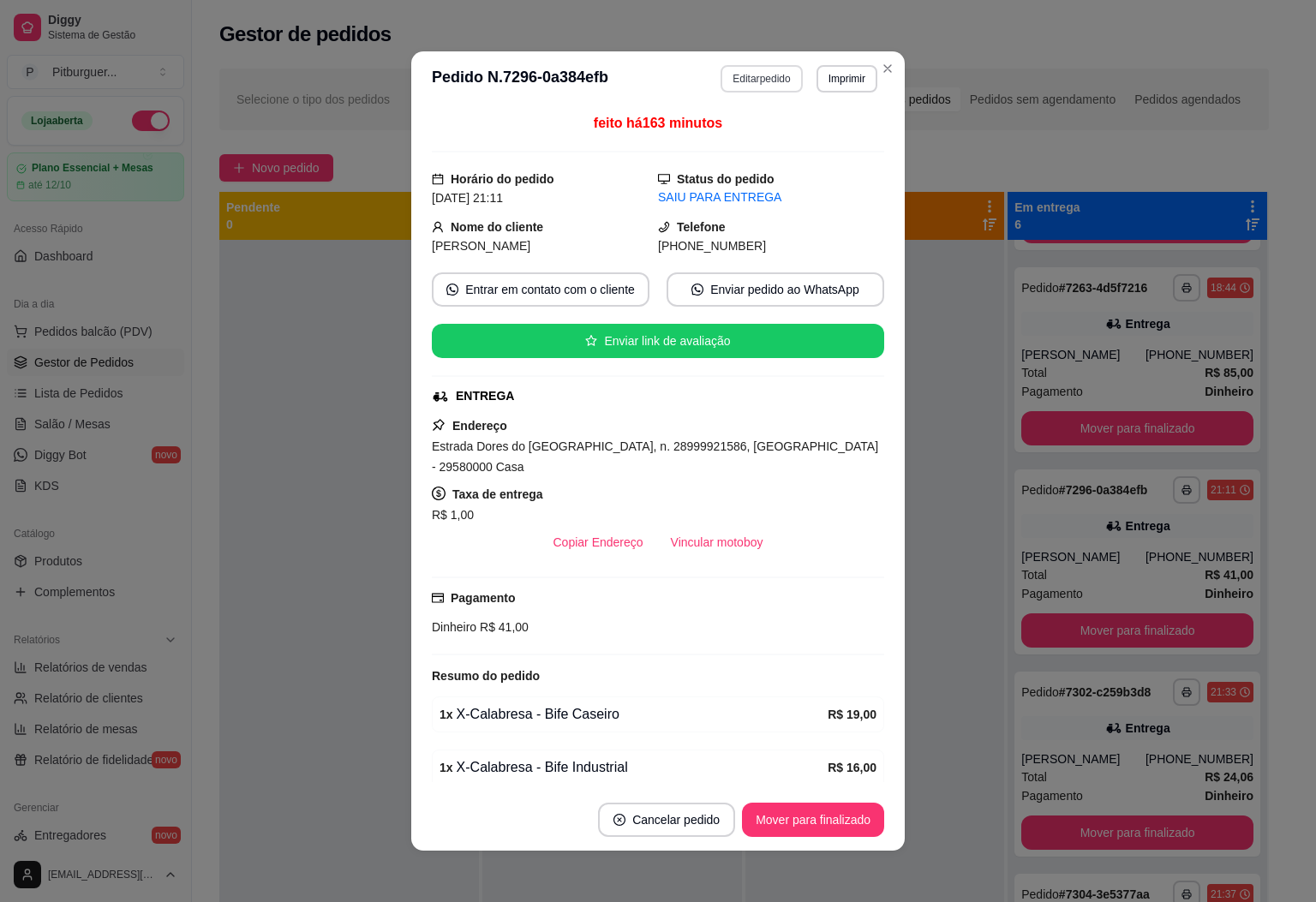
click at [774, 67] on button "Editar pedido" at bounding box center [761, 78] width 82 height 28
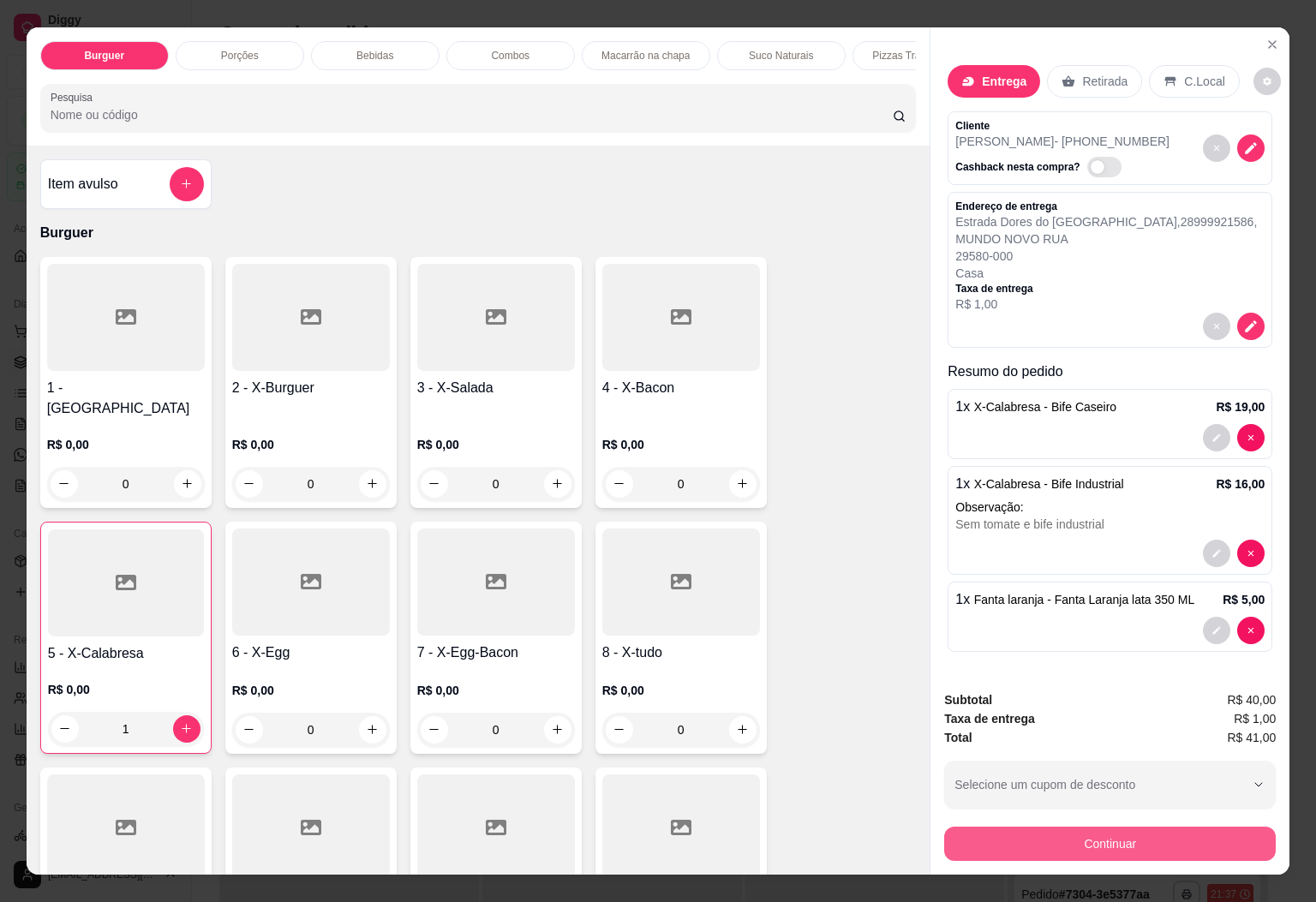
click at [1131, 828] on button "Continuar" at bounding box center [1110, 844] width 332 height 34
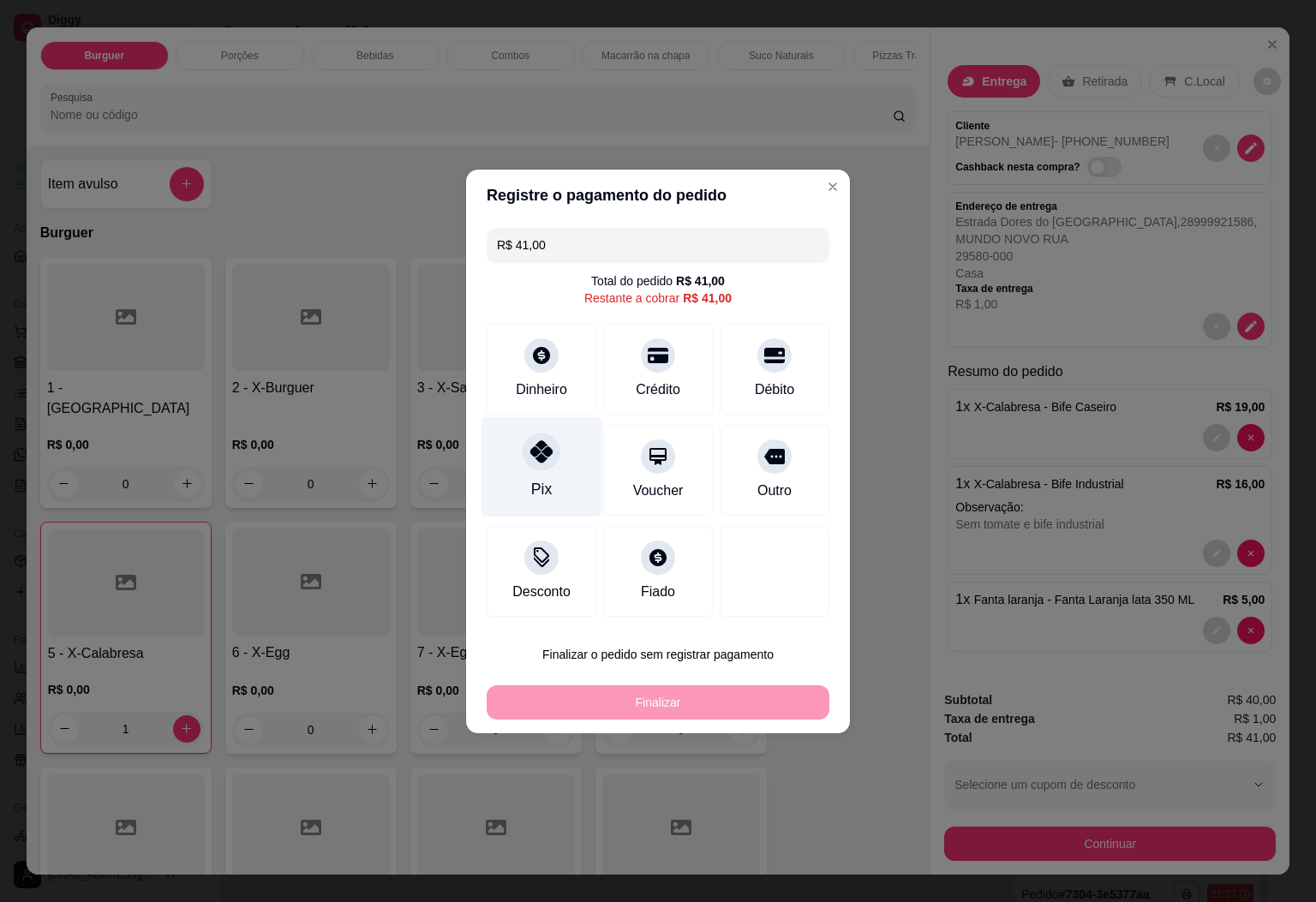
click at [533, 455] on icon at bounding box center [540, 451] width 22 height 22
type input "R$ 0,00"
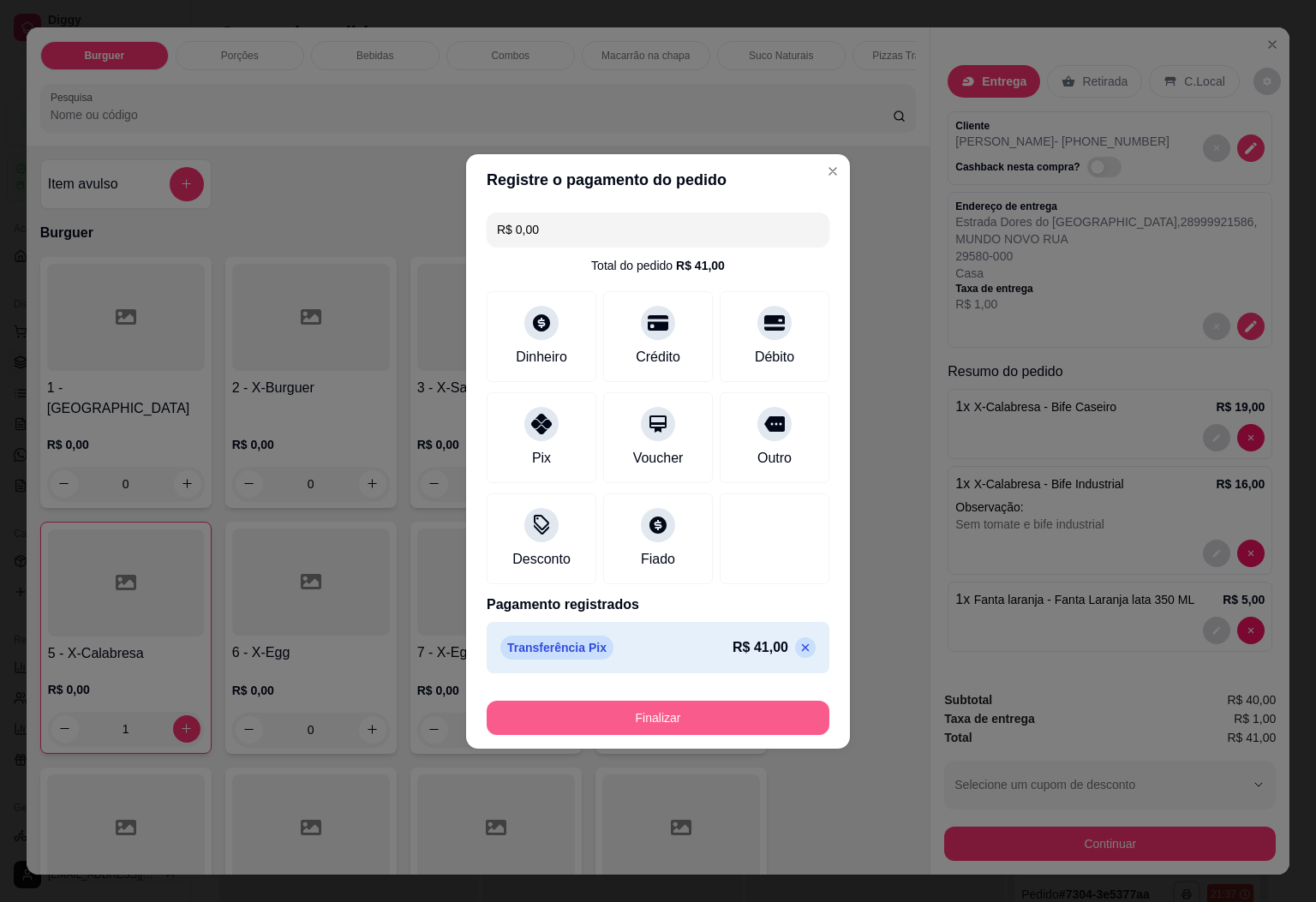
click at [718, 713] on button "Finalizar" at bounding box center [658, 718] width 343 height 34
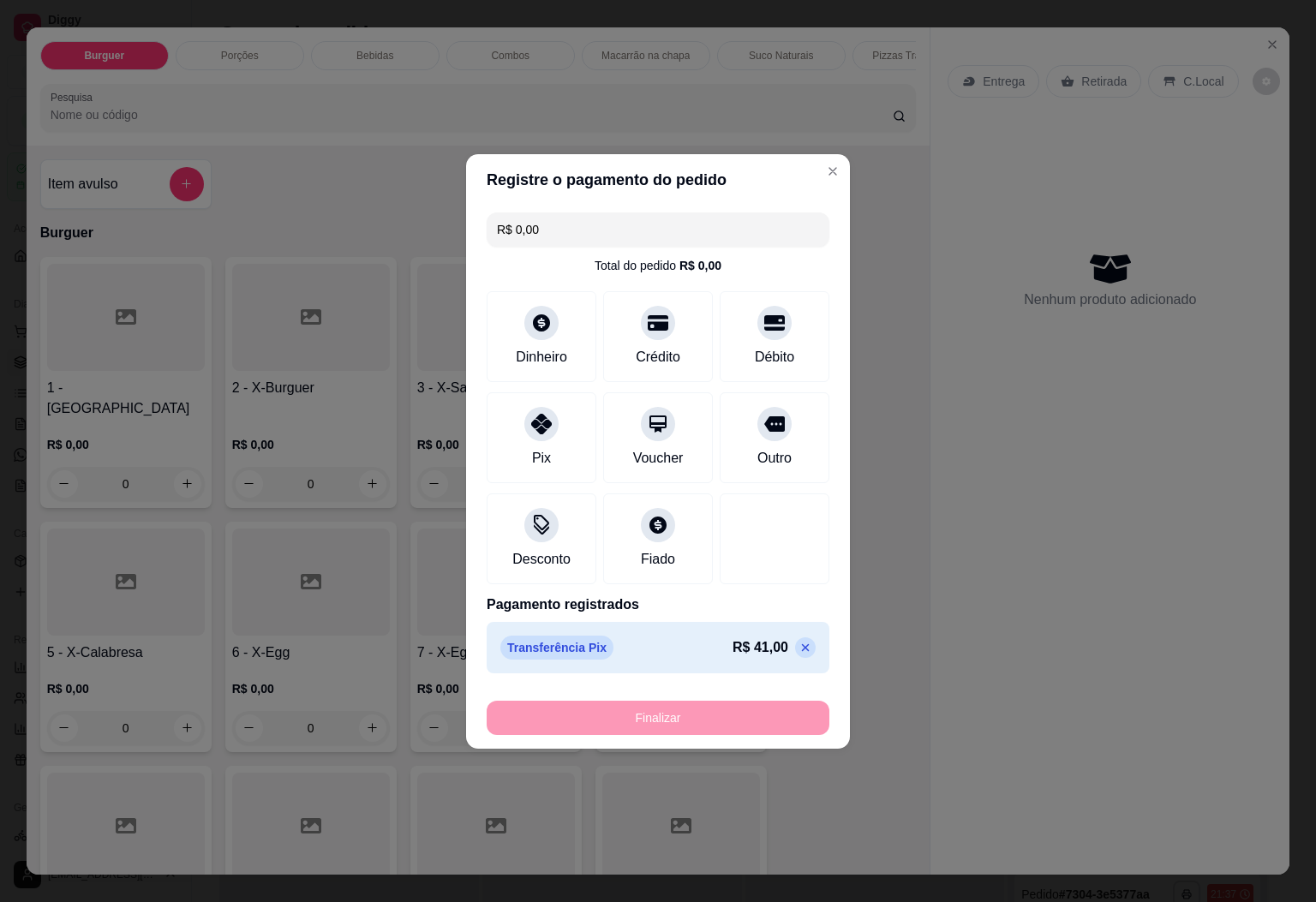
type input "0"
type input "-R$ 41,00"
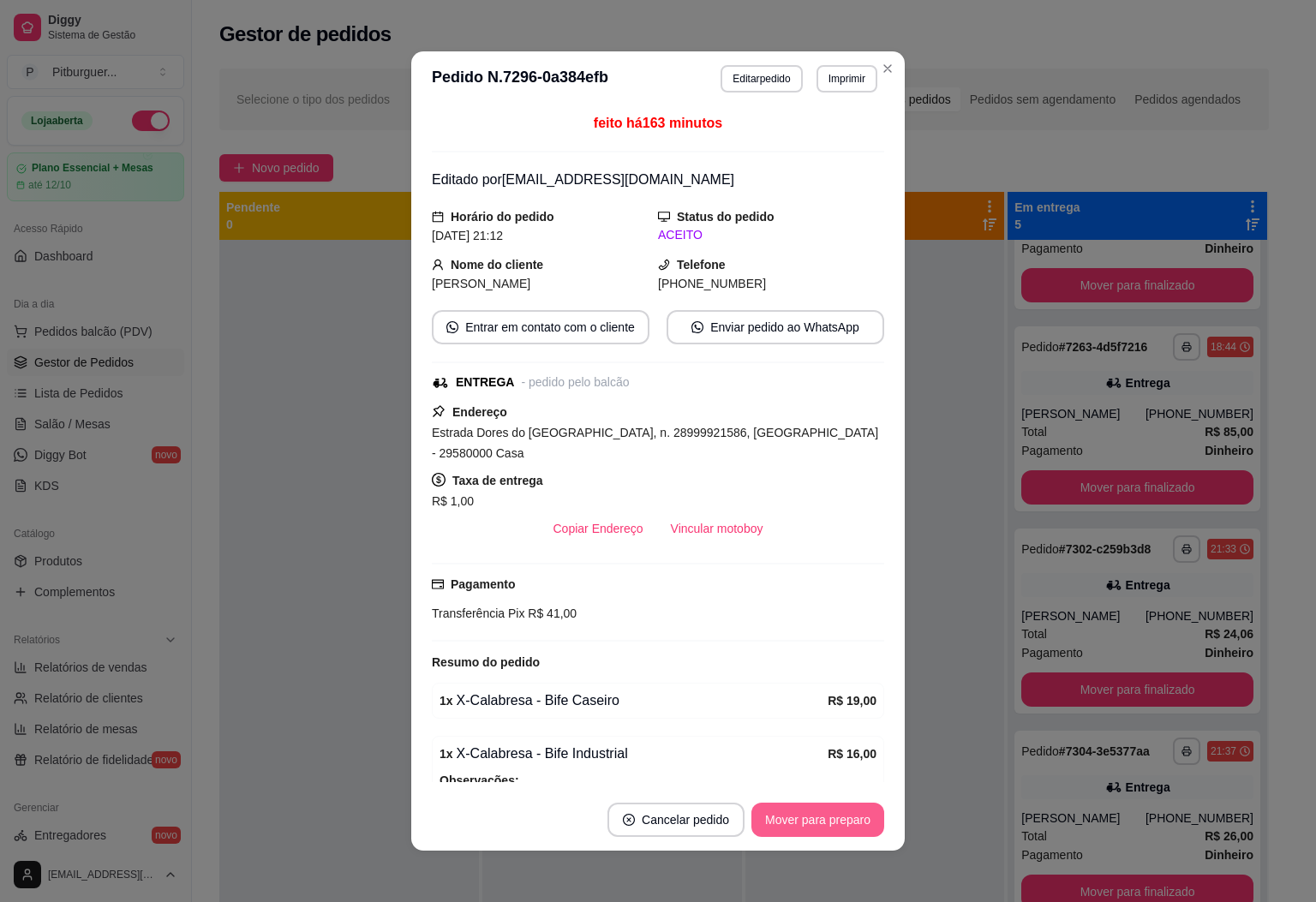
click at [803, 823] on button "Mover para preparo" at bounding box center [818, 820] width 133 height 34
click at [803, 823] on button "Mover para entrega" at bounding box center [818, 820] width 132 height 34
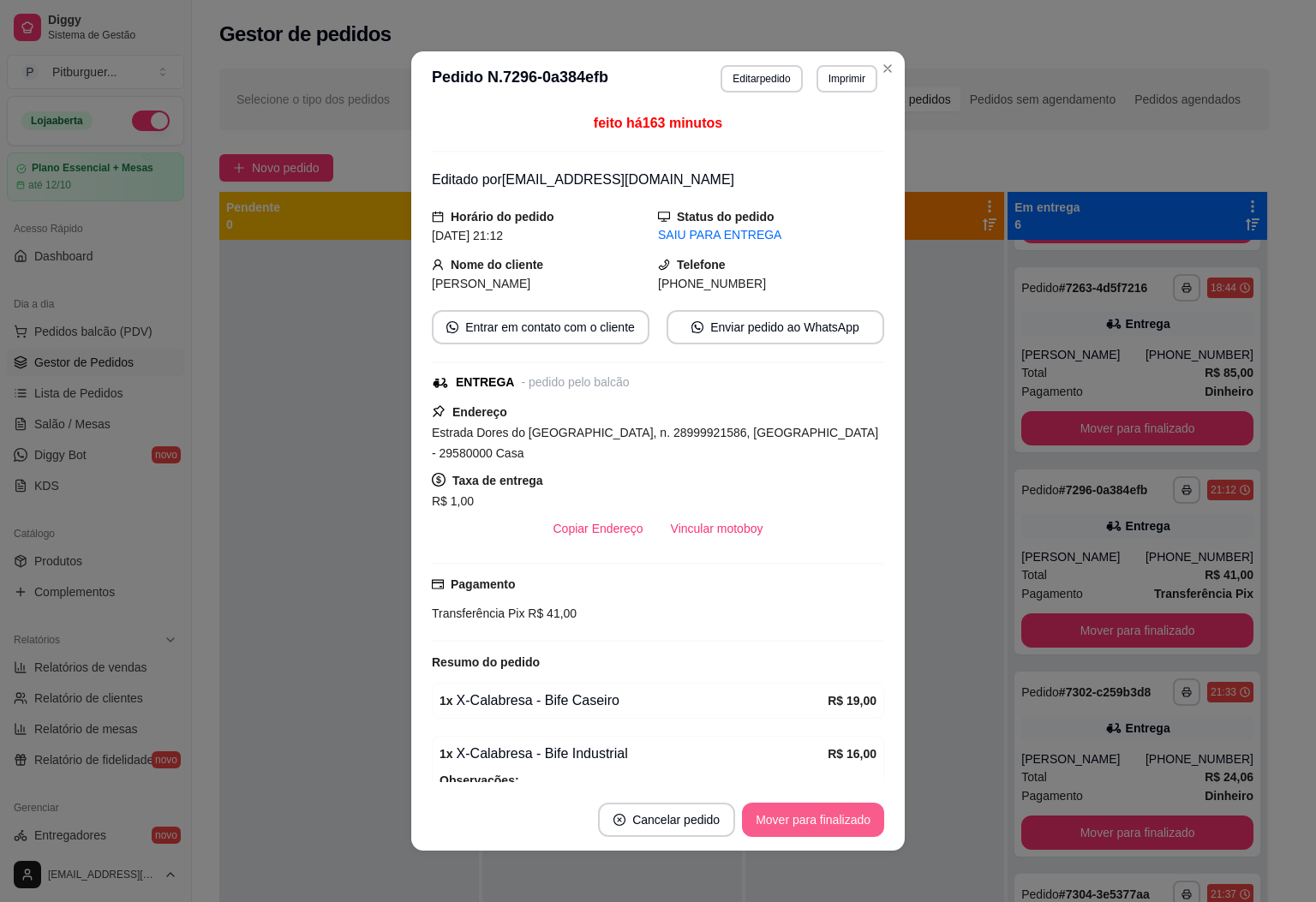
click at [803, 823] on button "Mover para finalizado" at bounding box center [814, 820] width 143 height 34
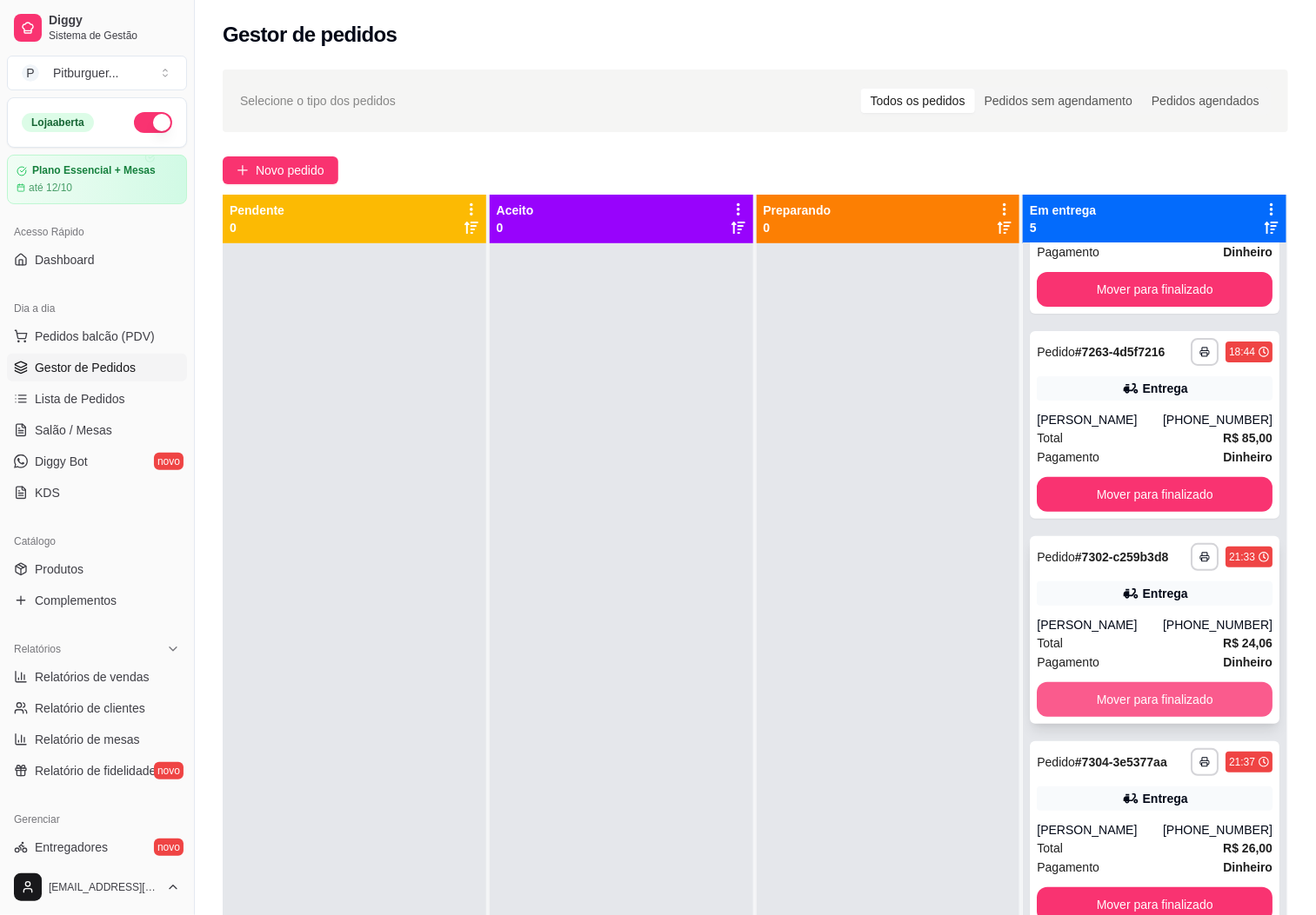
click at [1080, 682] on button "Mover para finalizado" at bounding box center [1155, 700] width 236 height 35
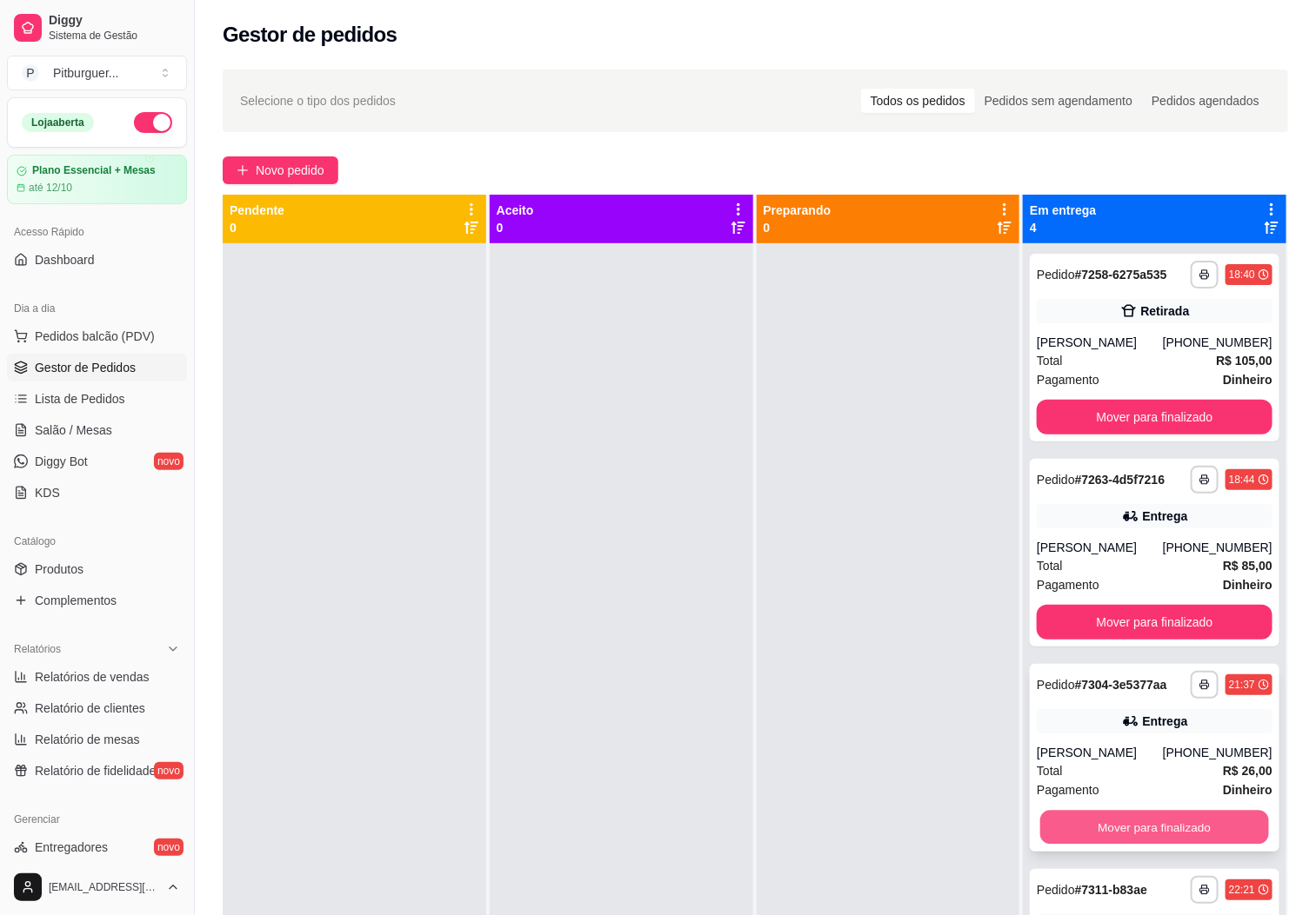
click at [1085, 819] on button "Mover para finalizado" at bounding box center [1154, 827] width 229 height 34
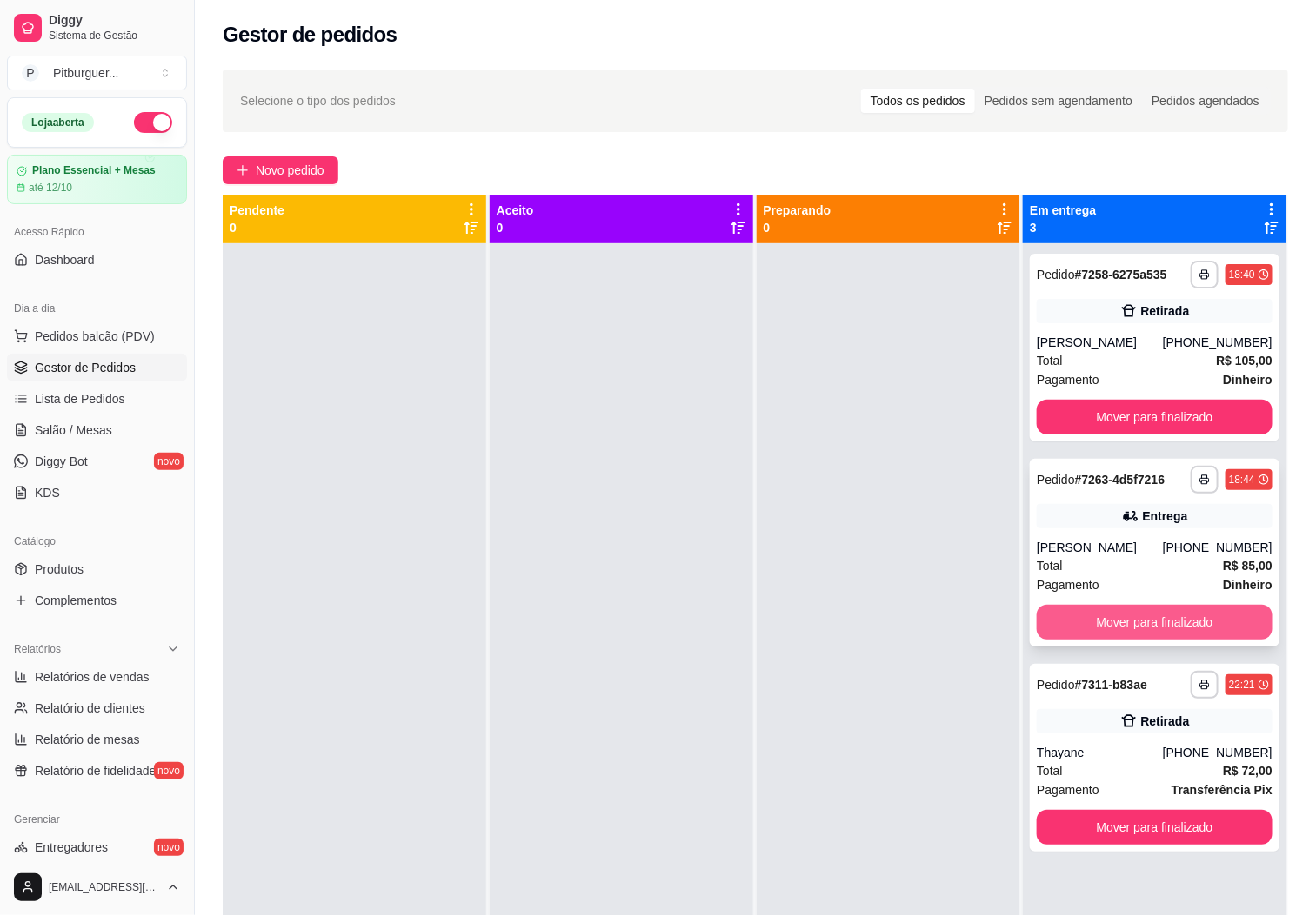
click at [1124, 619] on button "Mover para finalizado" at bounding box center [1155, 623] width 236 height 35
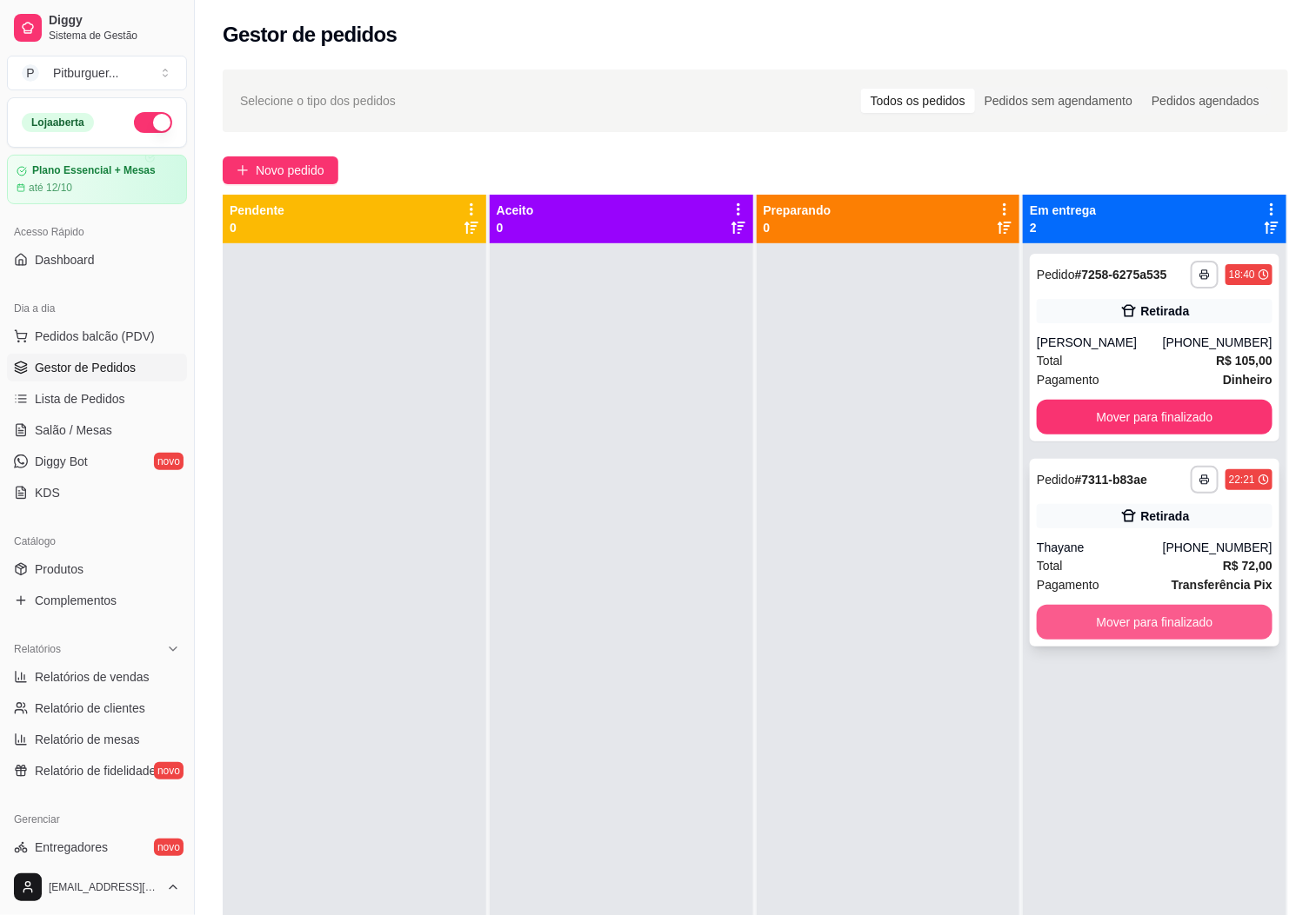
click at [1122, 613] on button "Mover para finalizado" at bounding box center [1155, 623] width 236 height 35
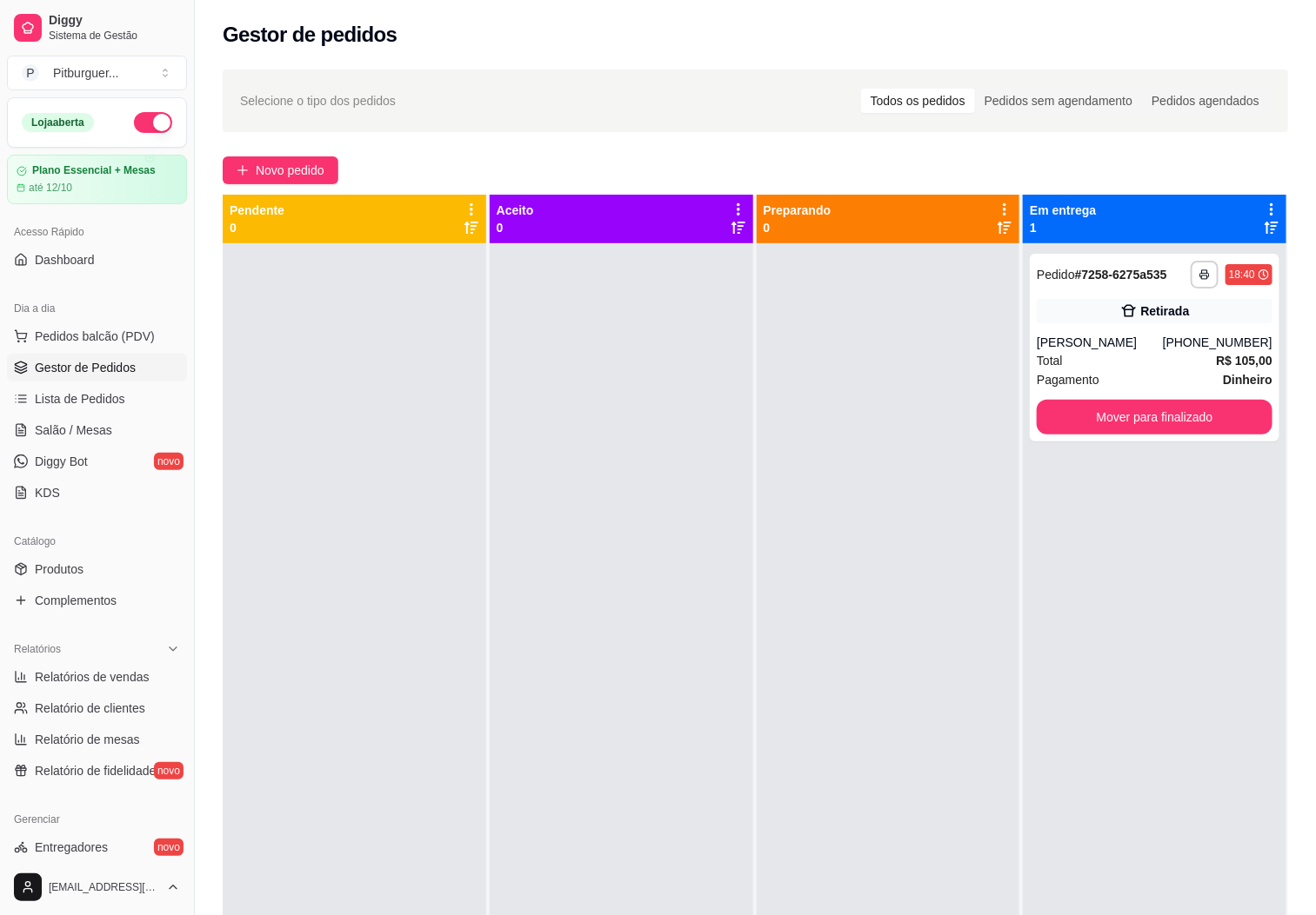
click at [887, 642] on div at bounding box center [888, 701] width 264 height 915
click at [1148, 334] on div "[PERSON_NAME]" at bounding box center [1100, 343] width 126 height 17
click at [1160, 361] on div "Total R$ 105,00" at bounding box center [1155, 361] width 236 height 19
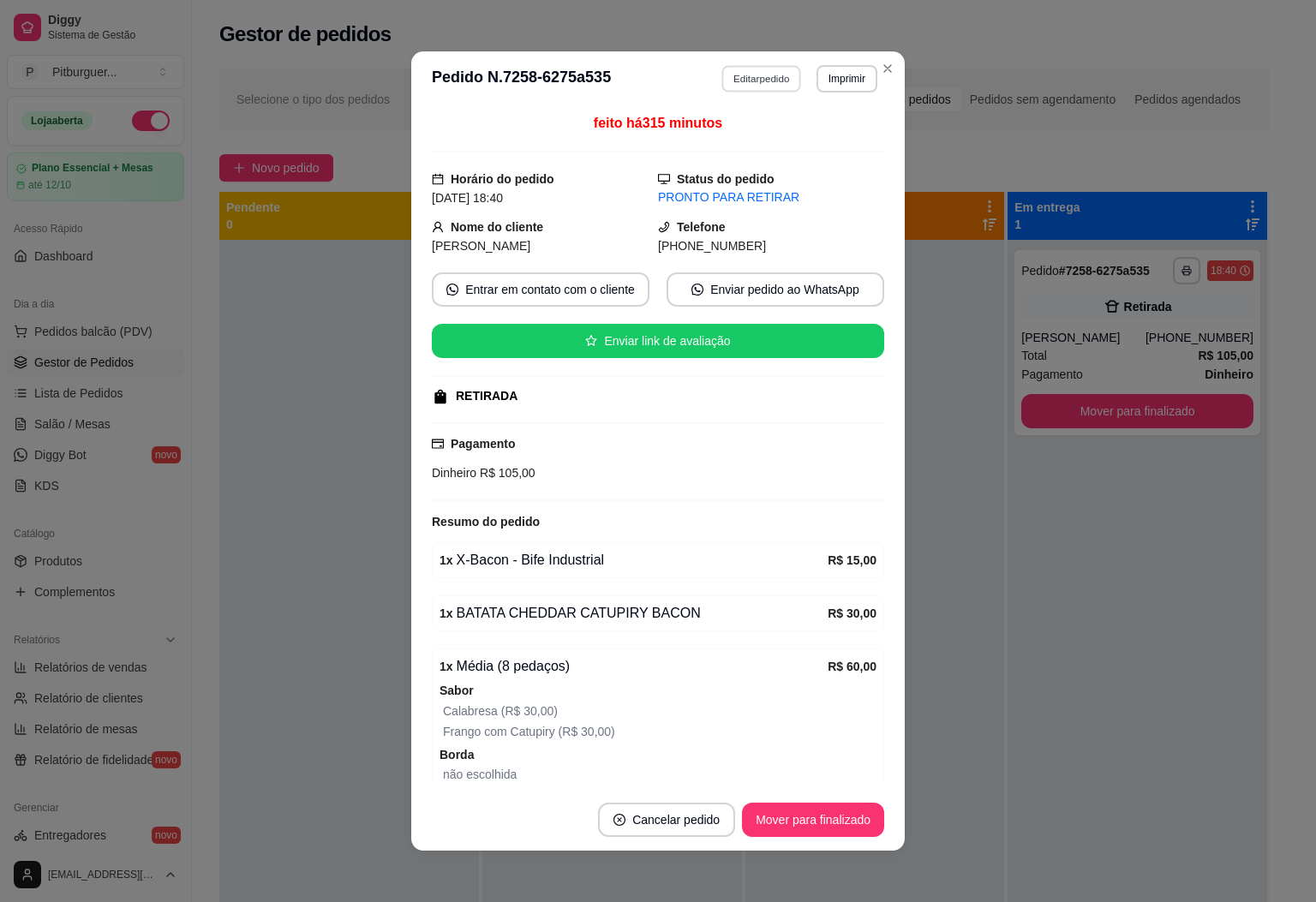
click at [749, 81] on button "Editar pedido" at bounding box center [762, 78] width 80 height 27
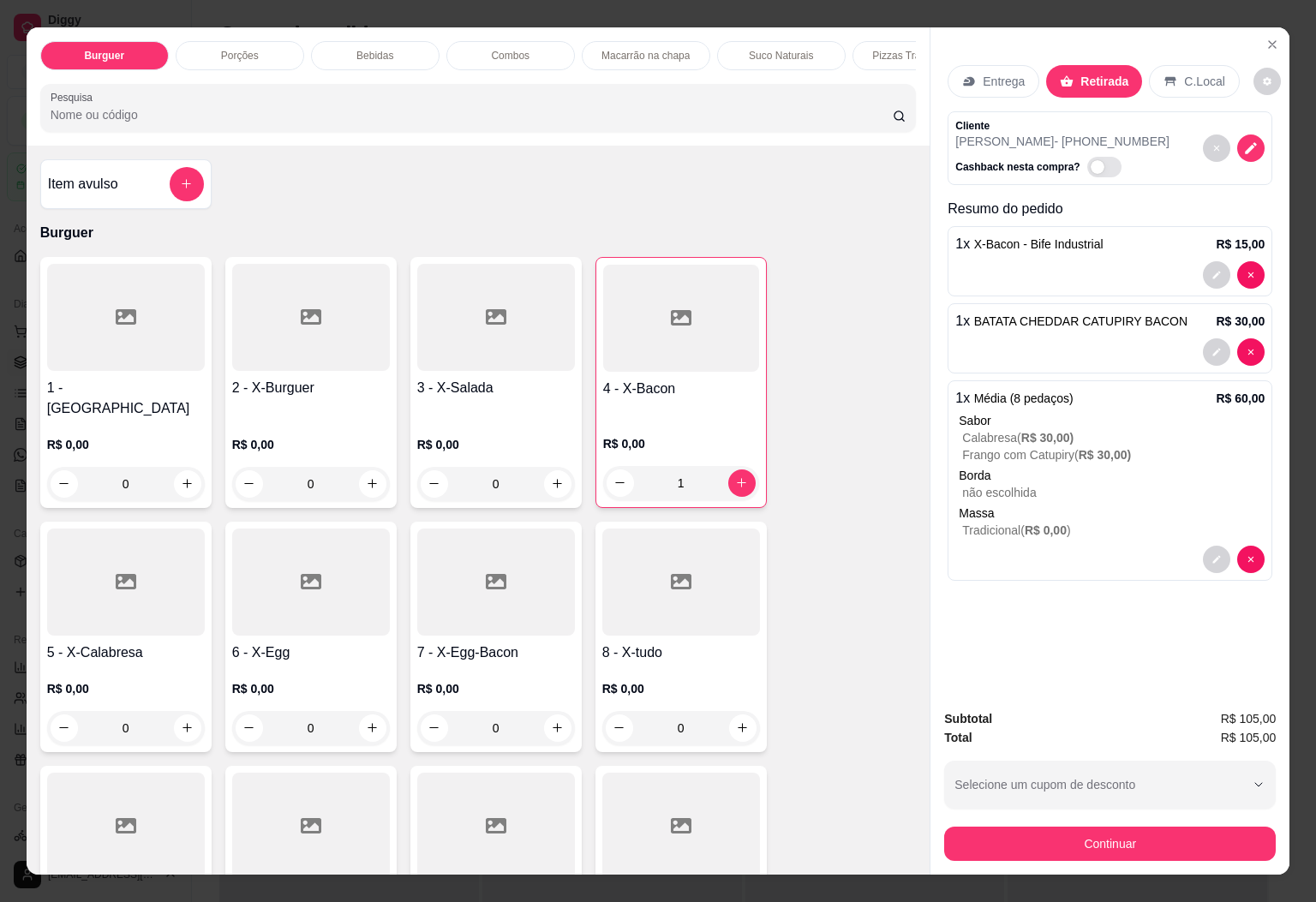
click at [1122, 831] on button "Continuar" at bounding box center [1110, 844] width 332 height 34
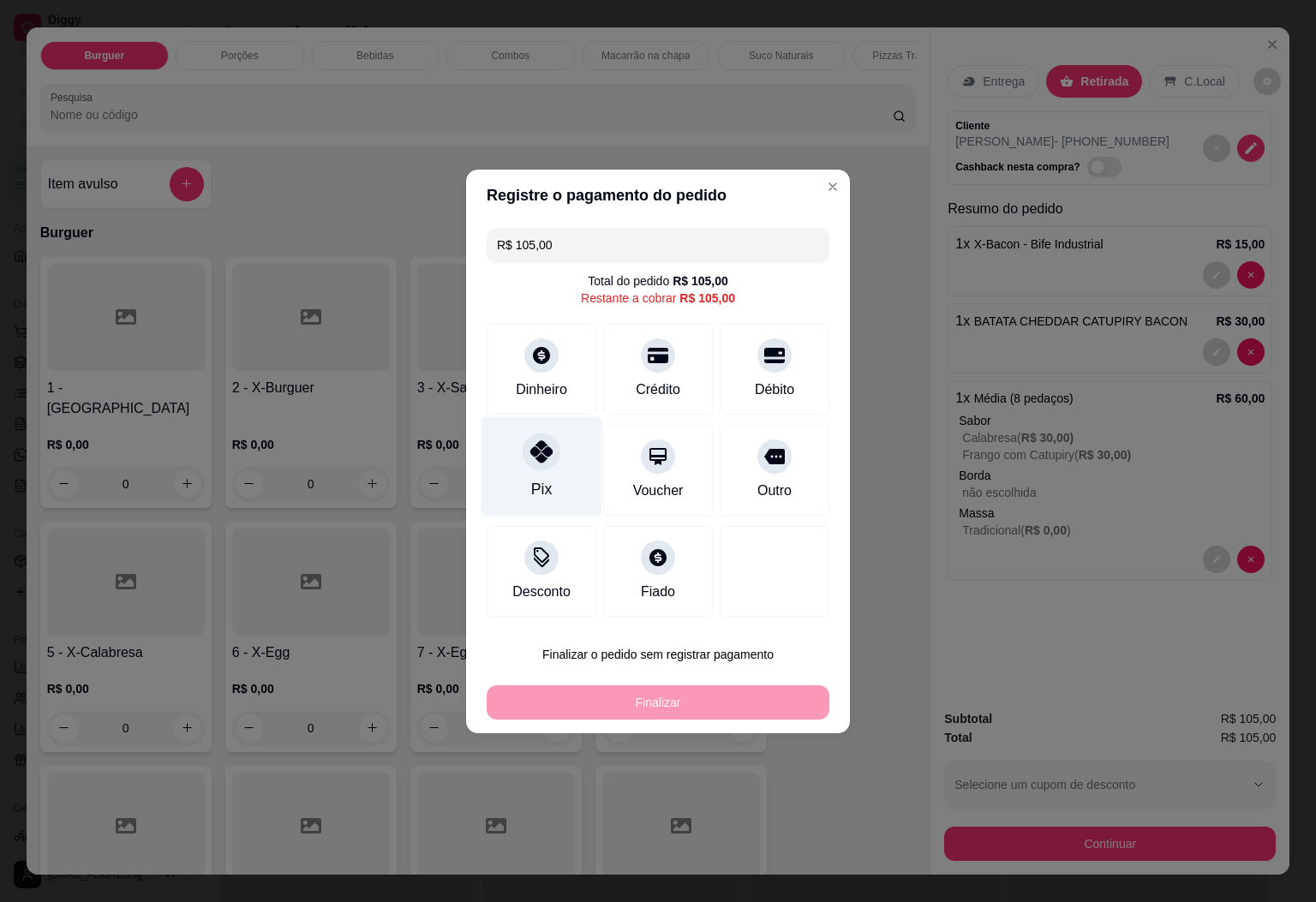
click at [536, 483] on div "Pix" at bounding box center [541, 489] width 21 height 22
type input "R$ 0,00"
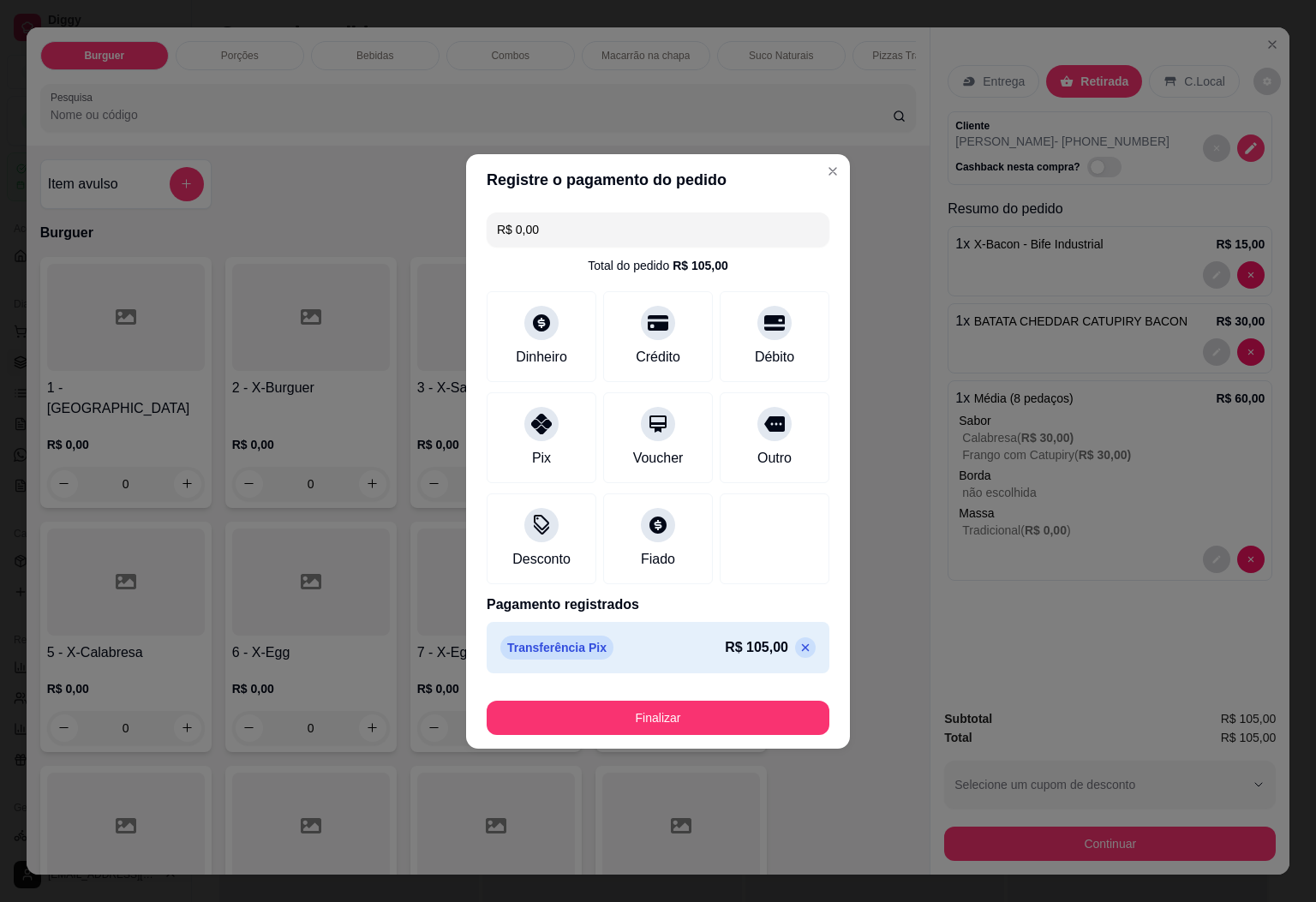
click at [693, 694] on div "Finalizar" at bounding box center [658, 714] width 343 height 41
click at [699, 720] on button "Finalizar" at bounding box center [658, 718] width 343 height 34
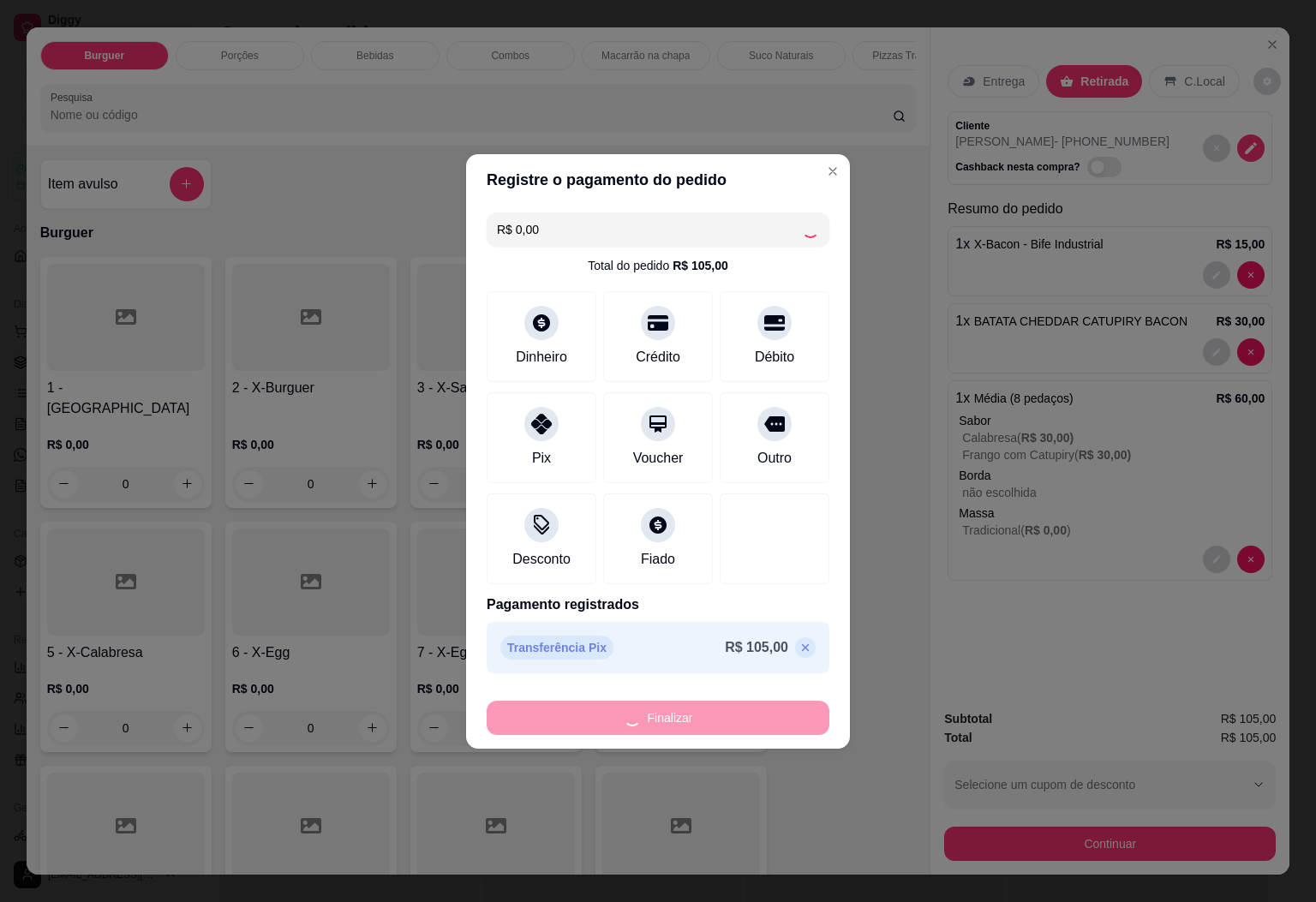
type input "0"
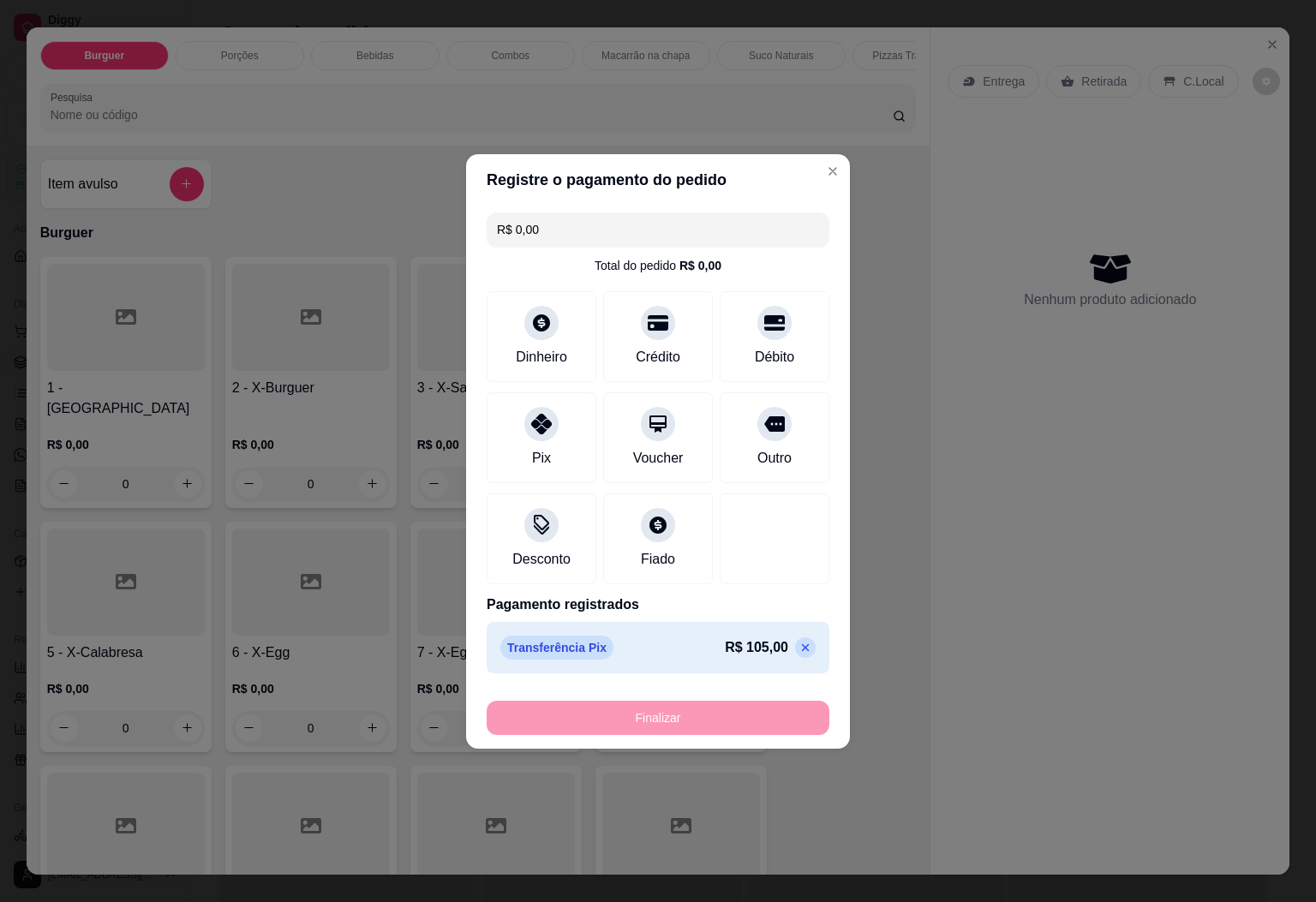
type input "-R$ 105,00"
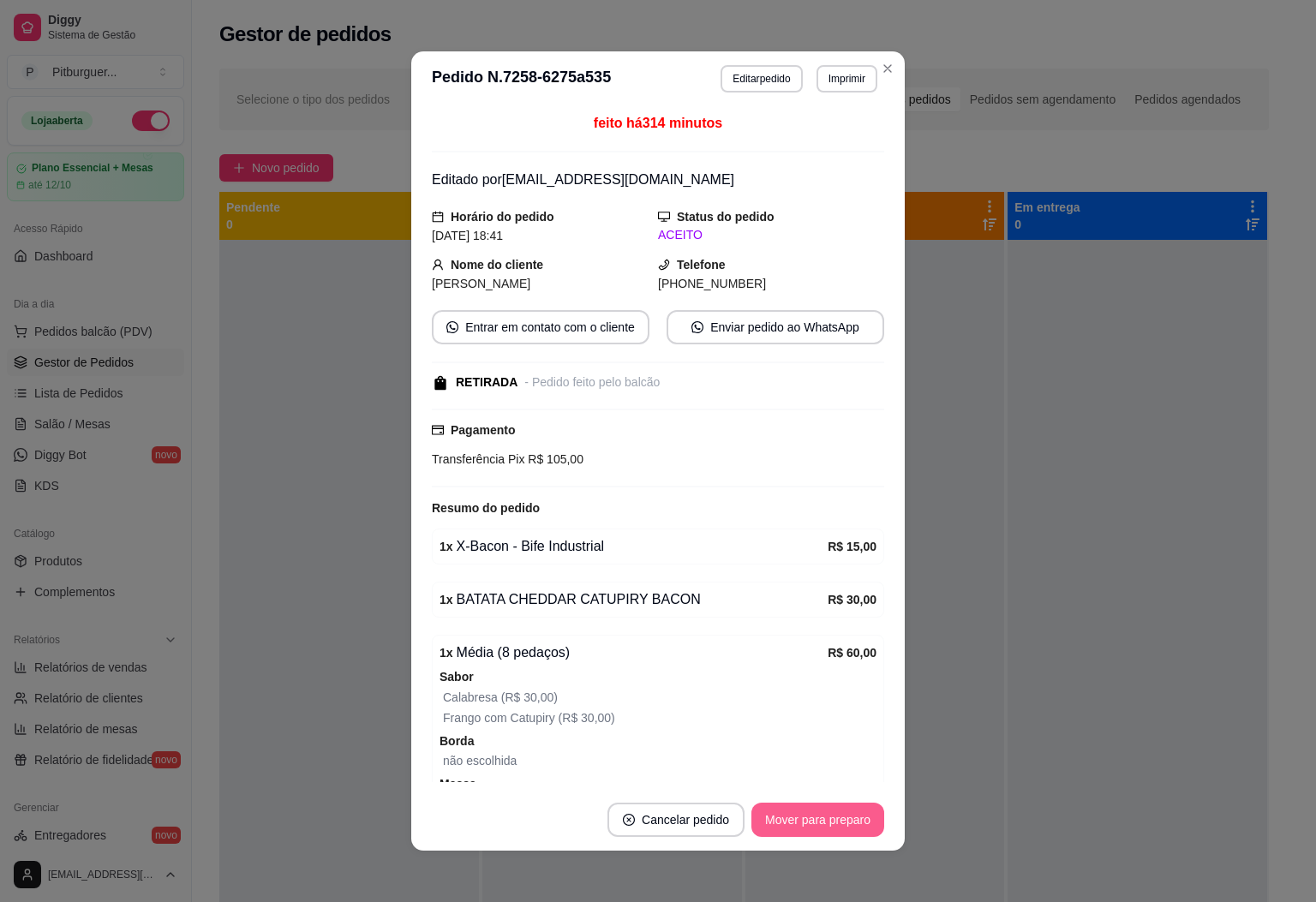
click at [814, 820] on button "Mover para preparo" at bounding box center [818, 820] width 133 height 34
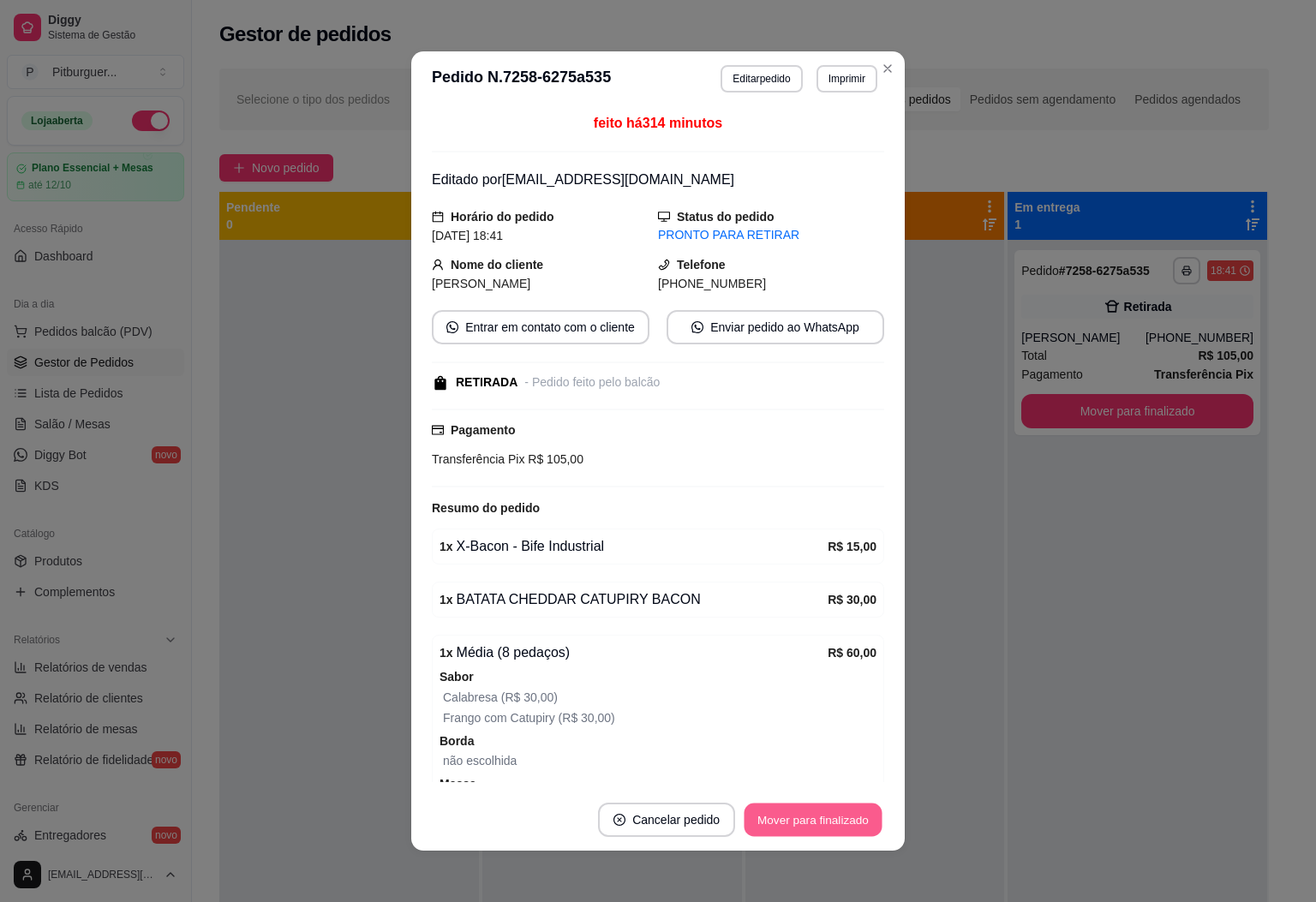
click at [813, 820] on button "Mover para finalizado" at bounding box center [814, 820] width 138 height 33
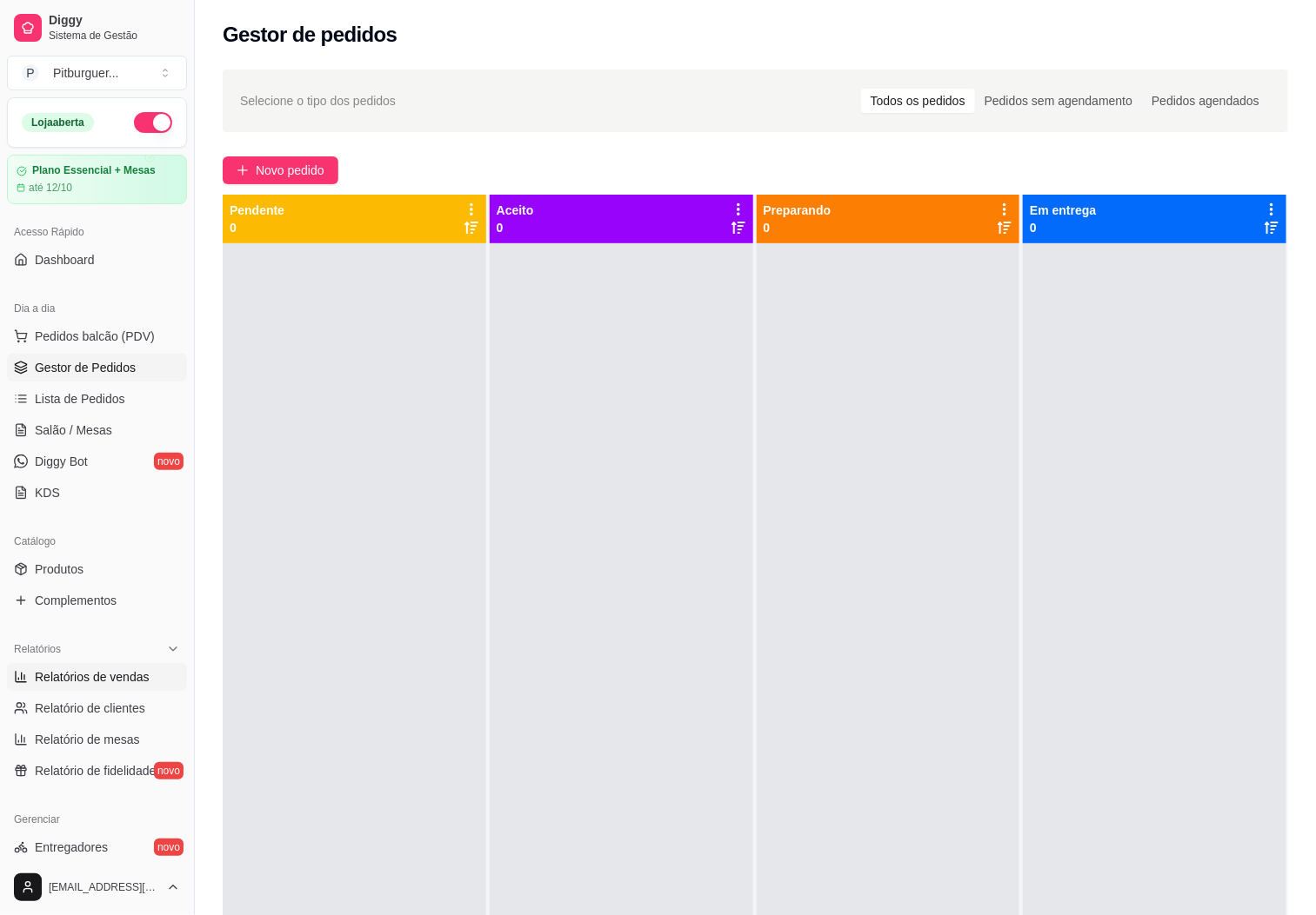
click at [141, 673] on span "Relatórios de vendas" at bounding box center [92, 678] width 115 height 17
select select "ALL"
select select "0"
